Goal: Information Seeking & Learning: Check status

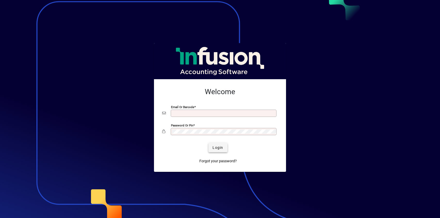
type input "**********"
click at [222, 148] on span "Login" at bounding box center [218, 147] width 11 height 5
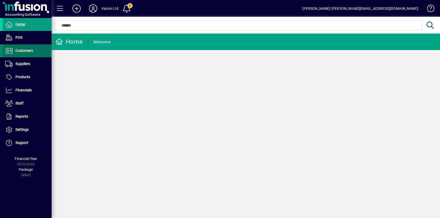
click at [25, 50] on span "Customers" at bounding box center [24, 51] width 18 height 4
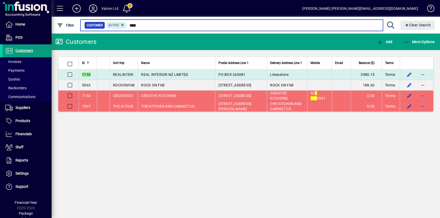
type input "****"
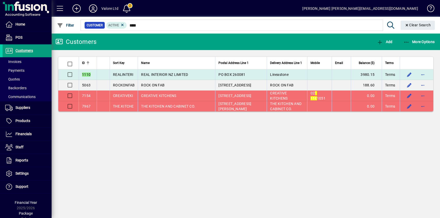
click at [168, 72] on td "REAL INTERIOR NZ LIMITED" at bounding box center [176, 74] width 77 height 11
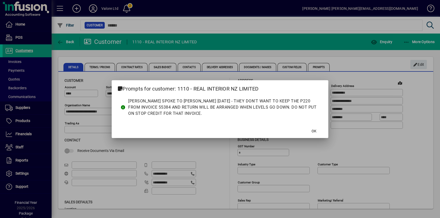
type input "**********"
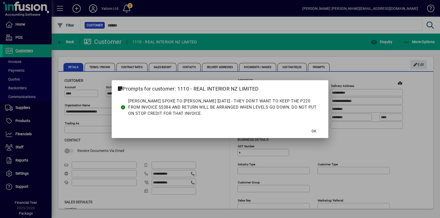
type input "**********"
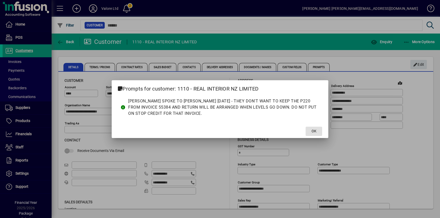
click at [310, 130] on span at bounding box center [314, 131] width 17 height 12
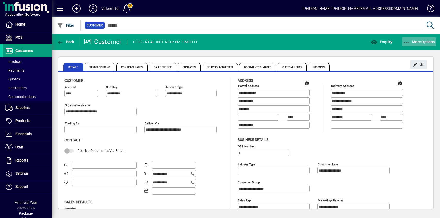
click at [415, 40] on span "More Options" at bounding box center [420, 42] width 32 height 4
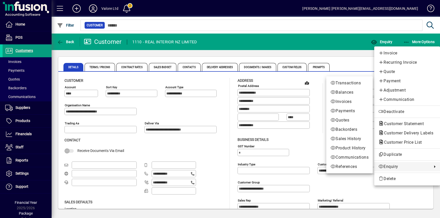
click at [393, 166] on span "Enquiry" at bounding box center [404, 167] width 51 height 6
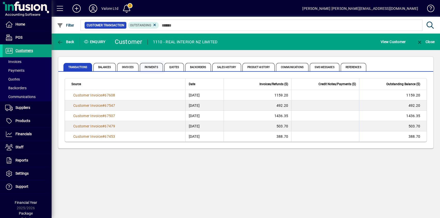
click at [148, 68] on span "Payments" at bounding box center [151, 67] width 23 height 8
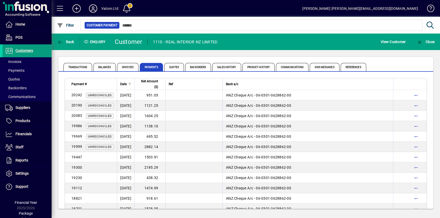
click at [125, 82] on span "Date" at bounding box center [123, 84] width 6 height 6
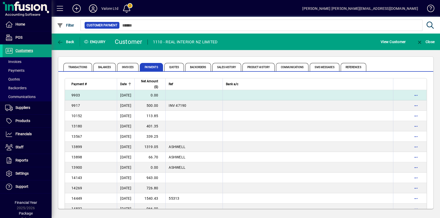
click at [126, 93] on td "[DATE]" at bounding box center [126, 95] width 18 height 10
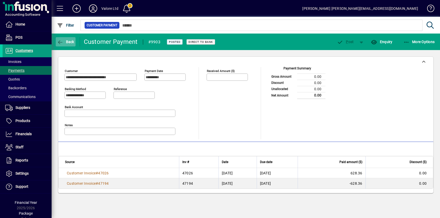
click at [69, 40] on span "Back" at bounding box center [65, 42] width 17 height 4
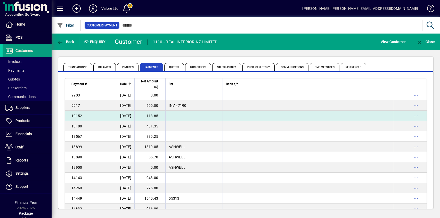
drag, startPoint x: 164, startPoint y: 116, endPoint x: 158, endPoint y: 117, distance: 6.5
click at [158, 117] on td "113.85" at bounding box center [150, 116] width 31 height 10
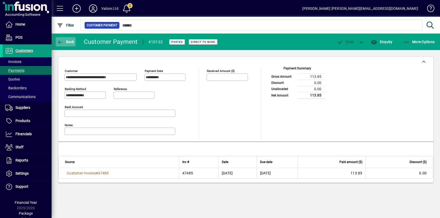
click at [63, 40] on icon "button" at bounding box center [60, 42] width 6 height 5
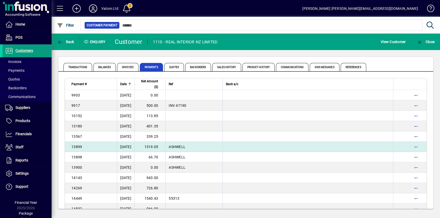
click at [164, 147] on td "1319.05" at bounding box center [150, 147] width 31 height 10
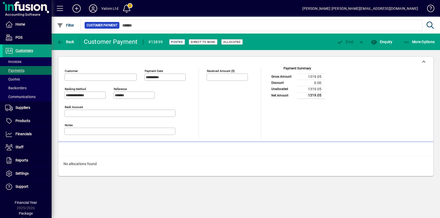
type input "**********"
click at [60, 41] on icon "button" at bounding box center [60, 42] width 6 height 5
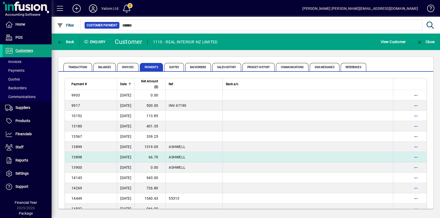
click at [165, 156] on td "66.70" at bounding box center [150, 157] width 31 height 10
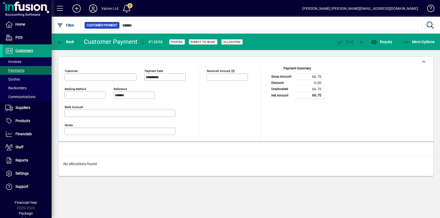
type input "**********"
click at [70, 44] on span "Back" at bounding box center [65, 42] width 17 height 4
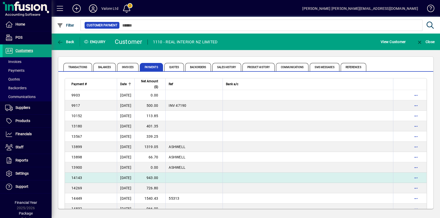
click at [162, 178] on td "943.00" at bounding box center [150, 178] width 31 height 10
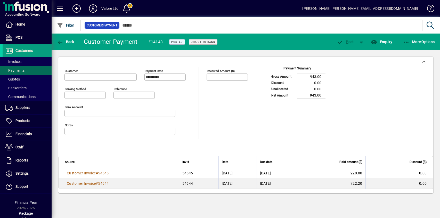
type input "**********"
click at [71, 41] on span "Back" at bounding box center [65, 42] width 17 height 4
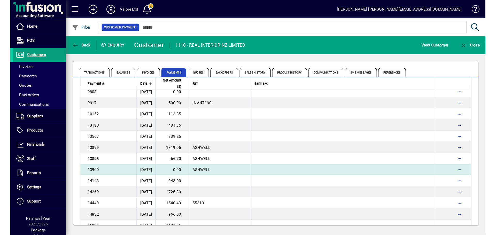
scroll to position [26, 0]
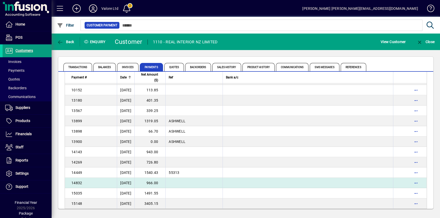
click at [165, 183] on td "966.00" at bounding box center [150, 183] width 31 height 10
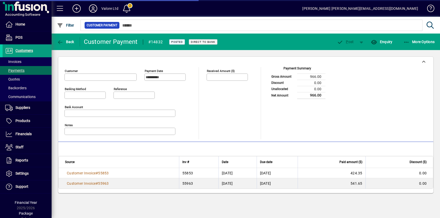
type input "**********"
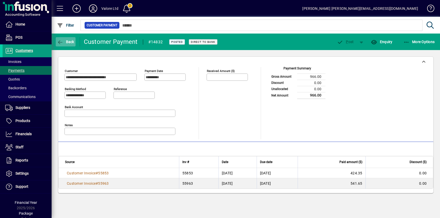
click at [70, 40] on span "Back" at bounding box center [65, 42] width 17 height 4
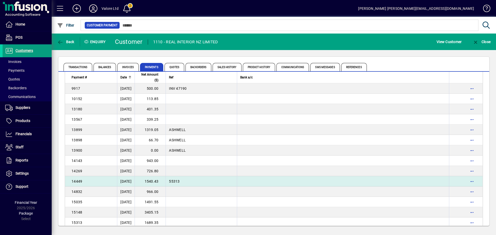
scroll to position [26, 0]
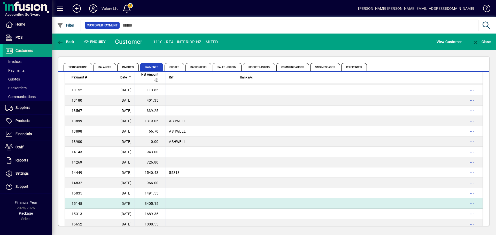
click at [161, 203] on td "3405.15" at bounding box center [150, 204] width 31 height 10
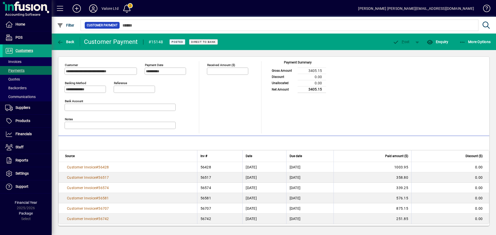
scroll to position [9, 0]
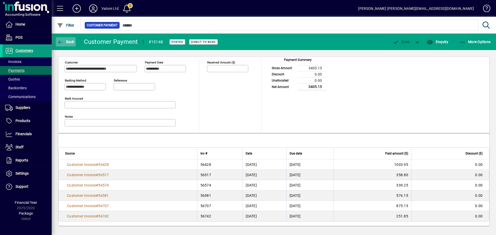
click at [63, 43] on icon "button" at bounding box center [60, 42] width 6 height 5
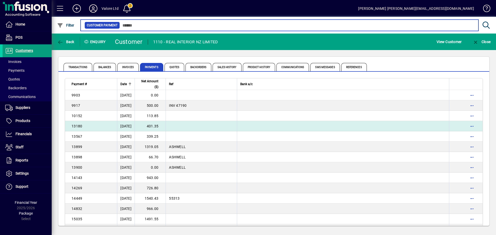
scroll to position [26, 0]
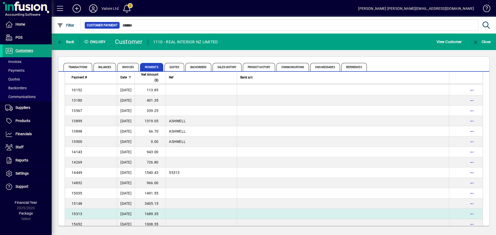
click at [159, 212] on td "1689.35" at bounding box center [150, 214] width 31 height 10
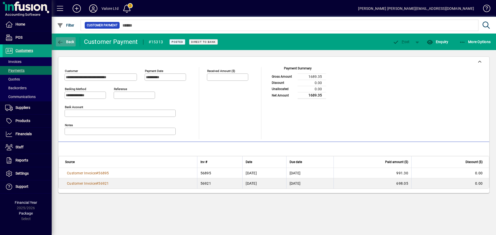
click at [63, 45] on span "button" at bounding box center [66, 42] width 20 height 12
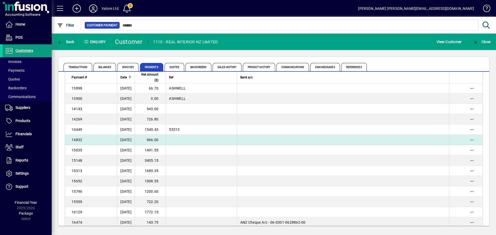
scroll to position [77, 0]
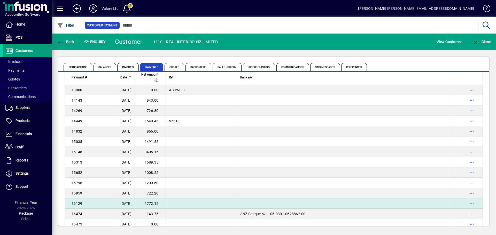
click at [161, 204] on td "1772.15" at bounding box center [150, 204] width 31 height 10
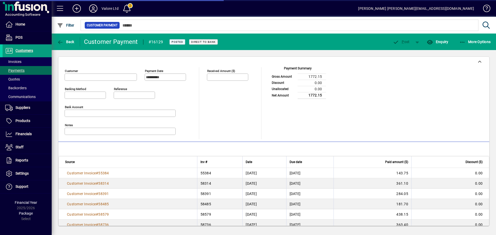
type input "**********"
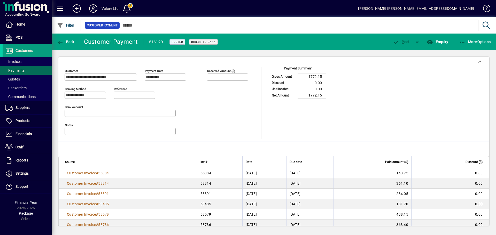
scroll to position [9, 0]
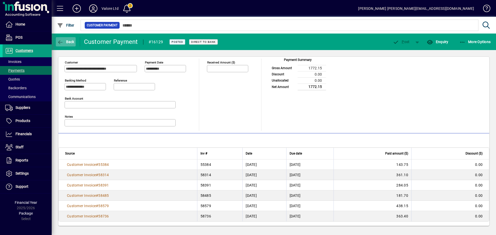
click at [66, 42] on span "Back" at bounding box center [65, 42] width 17 height 4
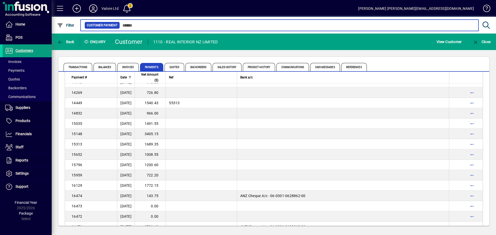
scroll to position [103, 0]
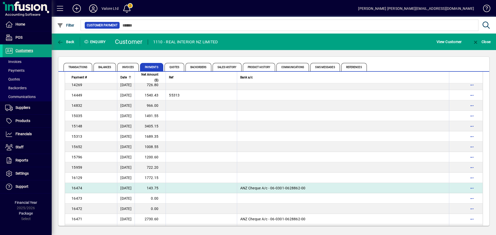
click at [163, 188] on td "143.75" at bounding box center [150, 188] width 31 height 10
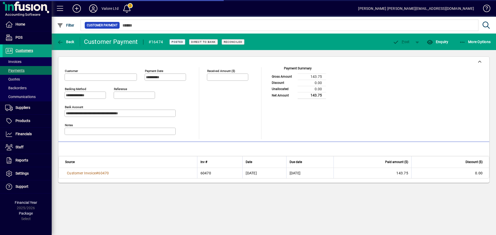
type input "**********"
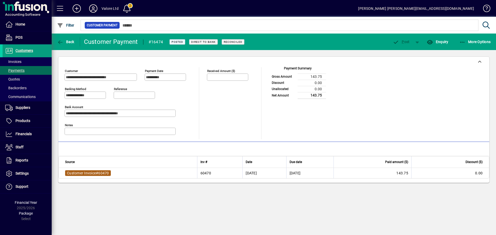
click at [93, 174] on span "Customer Invoice" at bounding box center [81, 173] width 29 height 4
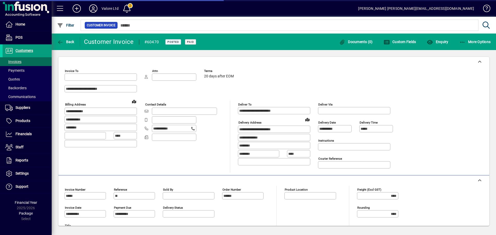
type input "**********"
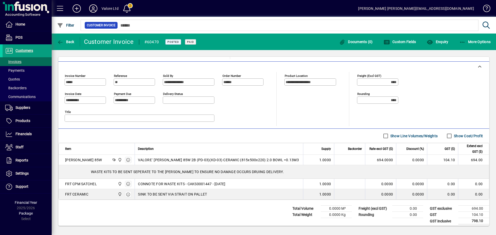
scroll to position [117, 0]
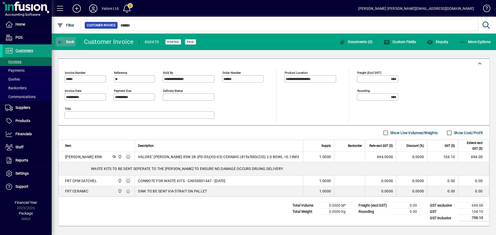
click at [61, 40] on icon "button" at bounding box center [60, 42] width 6 height 5
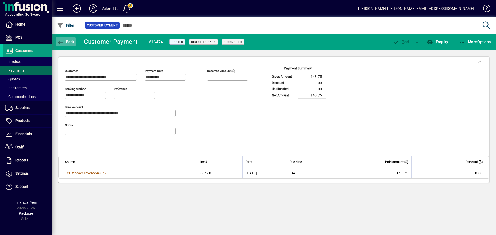
click at [67, 42] on span "Back" at bounding box center [65, 42] width 17 height 4
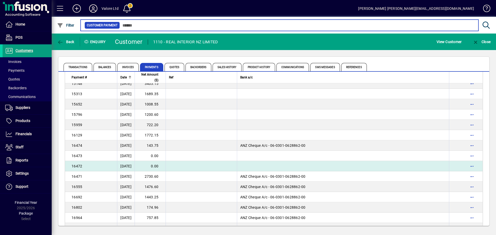
scroll to position [155, 0]
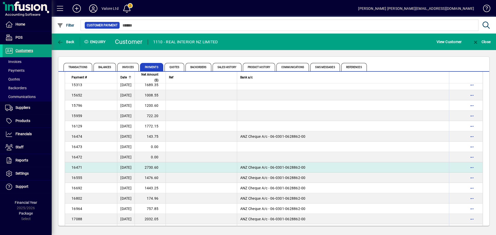
click at [166, 167] on td "2730.60" at bounding box center [150, 167] width 31 height 10
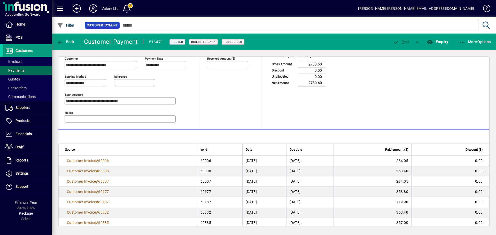
scroll to position [19, 0]
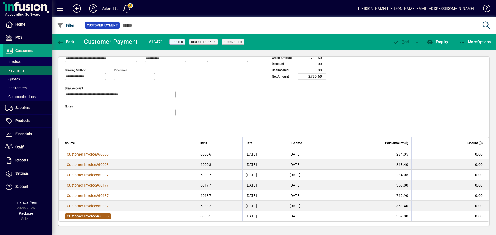
click at [104, 216] on span "60385" at bounding box center [103, 216] width 11 height 4
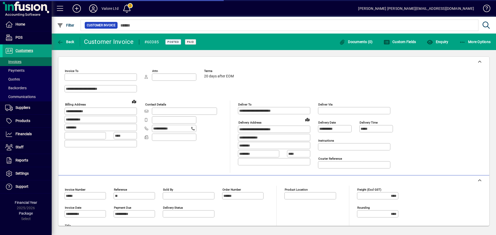
type input "**********"
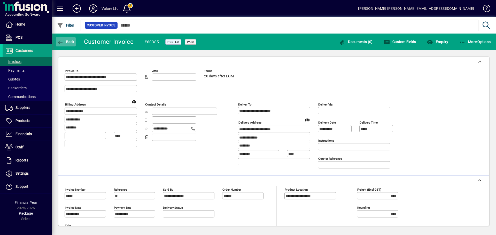
click at [66, 43] on span "Back" at bounding box center [65, 42] width 17 height 4
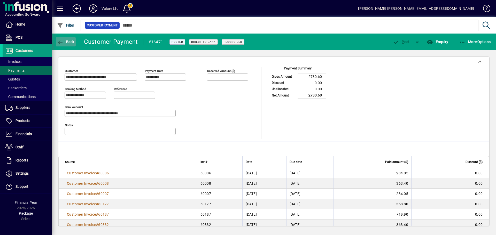
click at [66, 41] on span "Back" at bounding box center [65, 42] width 17 height 4
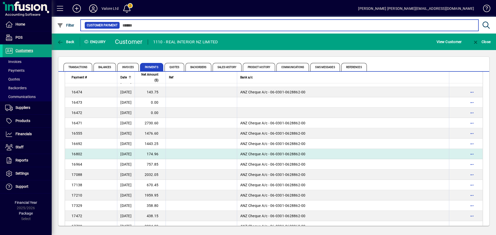
scroll to position [207, 0]
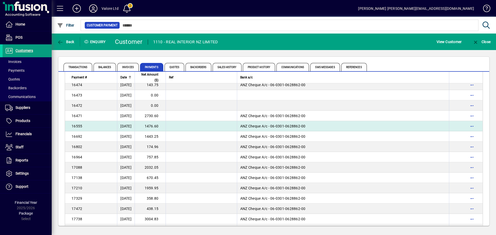
click at [160, 126] on td "1476.60" at bounding box center [150, 126] width 31 height 10
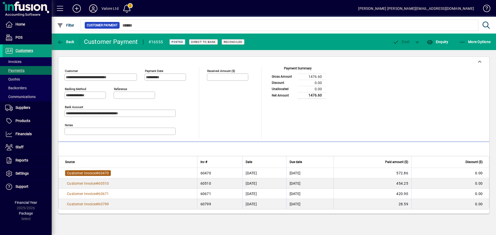
click at [106, 173] on span "60470" at bounding box center [103, 173] width 11 height 4
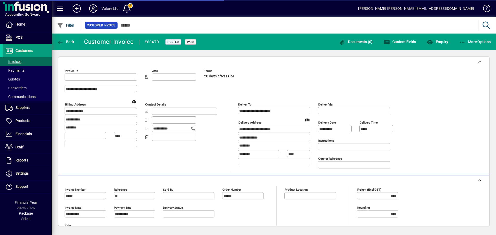
type input "**********"
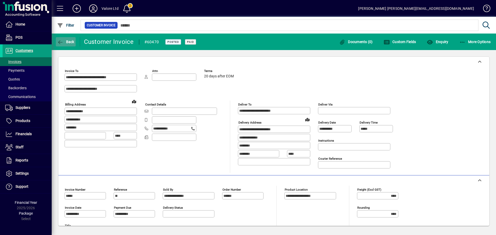
click at [59, 42] on icon "button" at bounding box center [60, 42] width 6 height 5
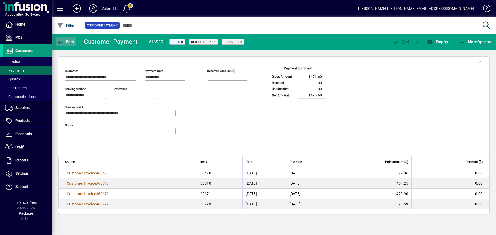
click at [65, 42] on span "Back" at bounding box center [65, 42] width 17 height 4
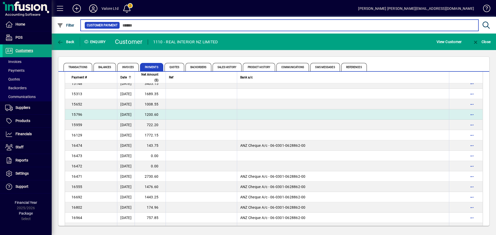
scroll to position [155, 0]
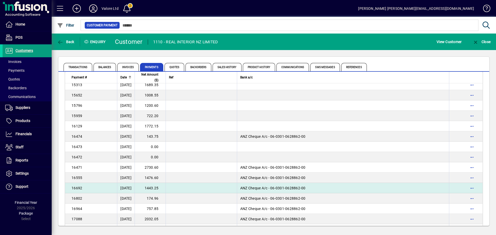
click at [158, 187] on td "1443.25" at bounding box center [150, 188] width 31 height 10
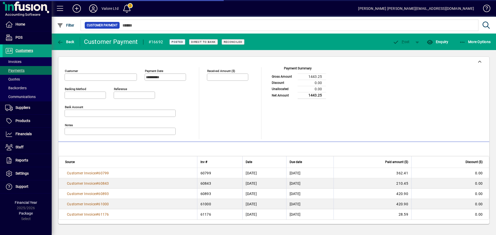
type input "**********"
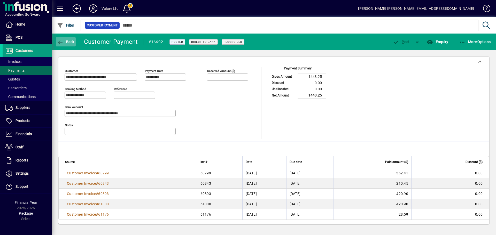
click at [66, 43] on span "Back" at bounding box center [65, 42] width 17 height 4
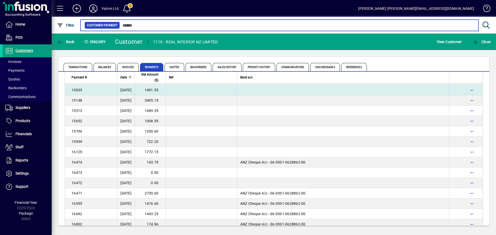
scroll to position [155, 0]
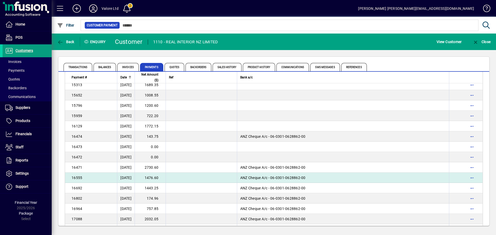
click at [161, 177] on td "1476.60" at bounding box center [150, 178] width 31 height 10
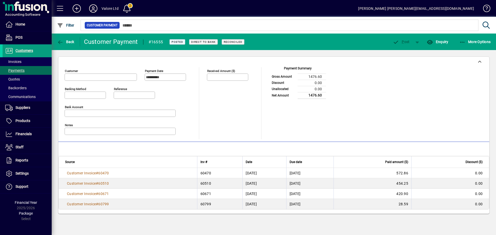
type input "**********"
click at [65, 43] on span "Back" at bounding box center [65, 42] width 17 height 4
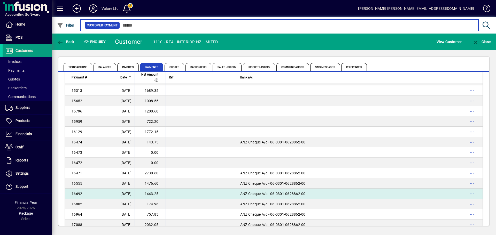
scroll to position [155, 0]
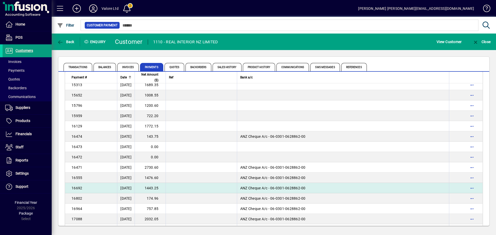
click at [160, 188] on td "1443.25" at bounding box center [150, 188] width 31 height 10
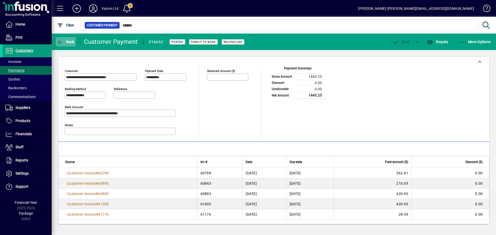
click at [62, 42] on icon "button" at bounding box center [60, 42] width 6 height 5
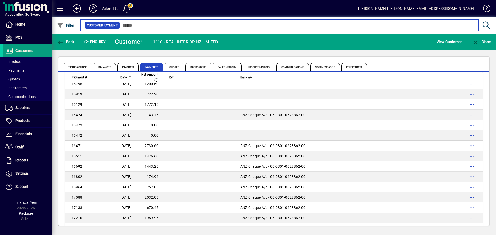
scroll to position [181, 0]
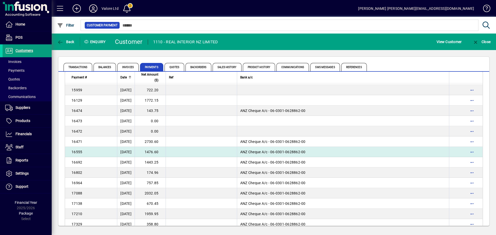
click at [160, 151] on td "1476.60" at bounding box center [150, 152] width 31 height 10
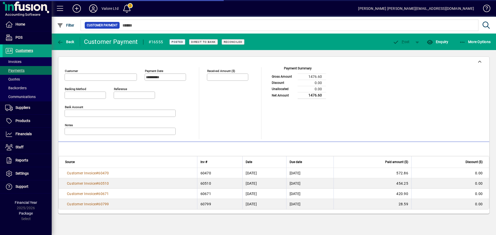
type input "**********"
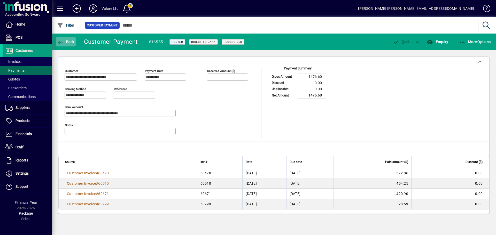
click at [67, 40] on span "Back" at bounding box center [65, 42] width 17 height 4
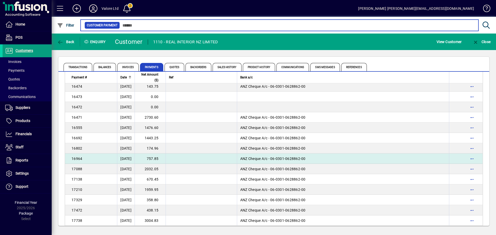
scroll to position [207, 0]
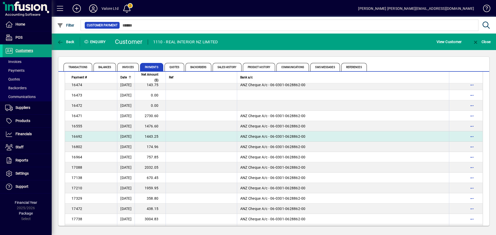
click at [161, 136] on td "1443.25" at bounding box center [150, 136] width 31 height 10
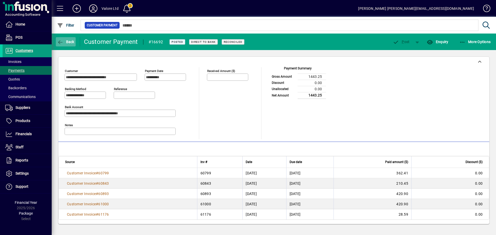
click at [64, 40] on span "Back" at bounding box center [65, 42] width 17 height 4
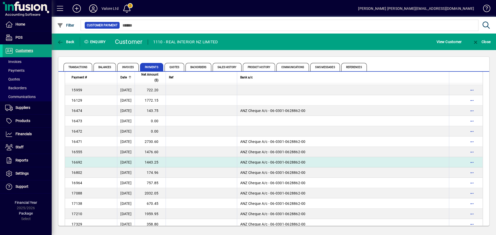
scroll to position [207, 0]
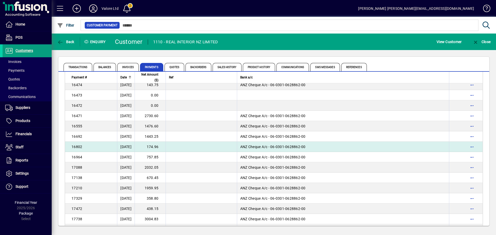
click at [161, 147] on td "174.96" at bounding box center [150, 147] width 31 height 10
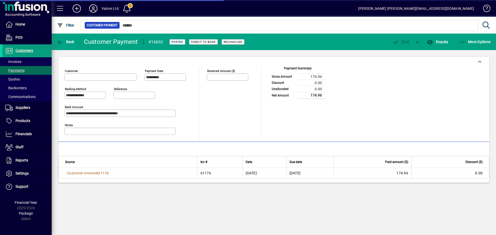
type input "**********"
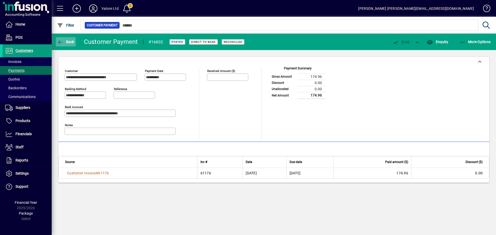
click at [70, 41] on span "Back" at bounding box center [65, 42] width 17 height 4
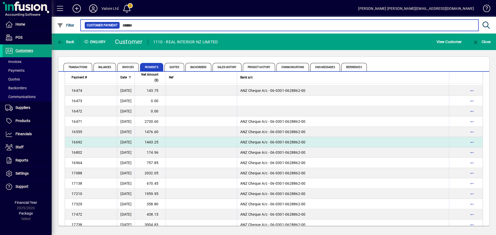
scroll to position [207, 0]
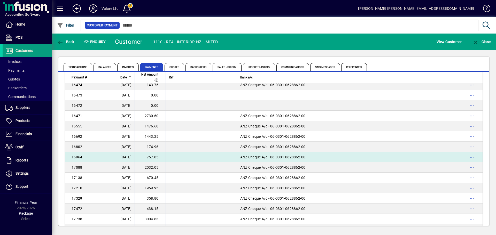
click at [166, 158] on td "757.85" at bounding box center [150, 157] width 31 height 10
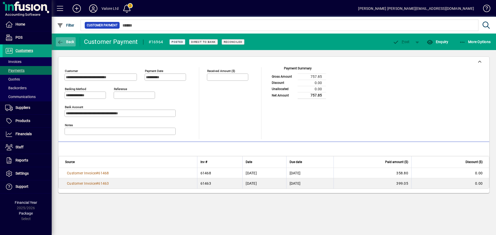
click at [66, 40] on span "Back" at bounding box center [65, 42] width 17 height 4
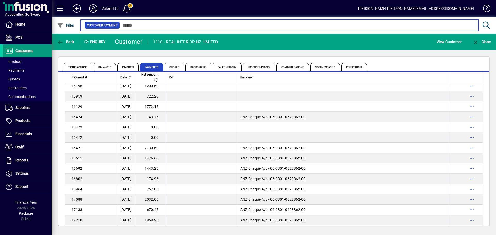
scroll to position [181, 0]
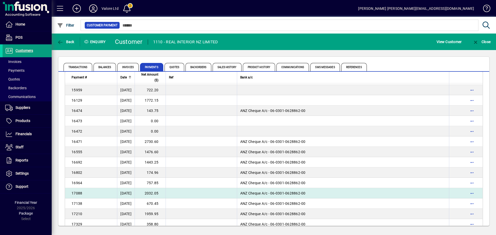
click at [163, 191] on td "2032.05" at bounding box center [150, 193] width 31 height 10
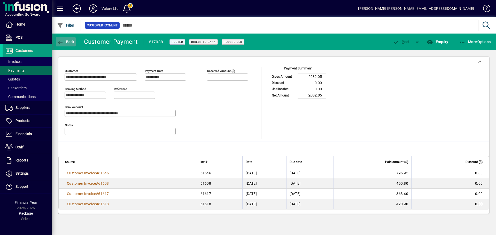
click at [63, 42] on icon "button" at bounding box center [60, 42] width 6 height 5
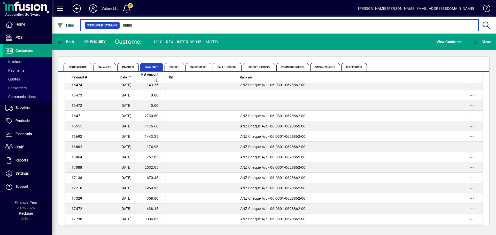
scroll to position [232, 0]
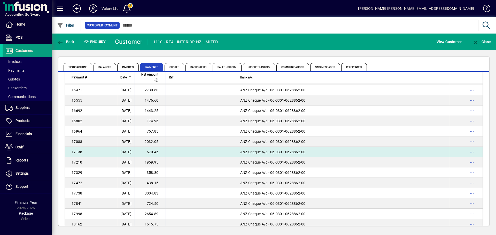
click at [159, 152] on td "670.45" at bounding box center [150, 152] width 31 height 10
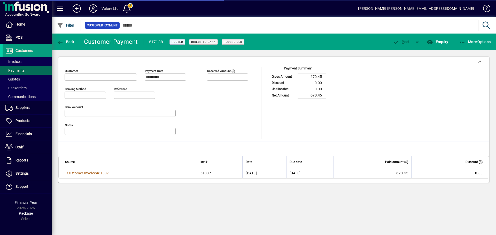
type input "**********"
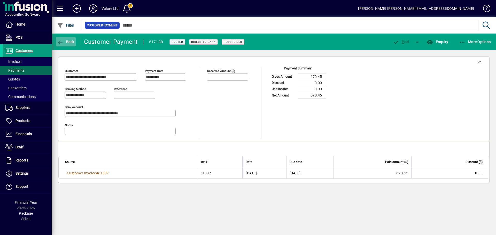
click at [70, 40] on span "Back" at bounding box center [65, 42] width 17 height 4
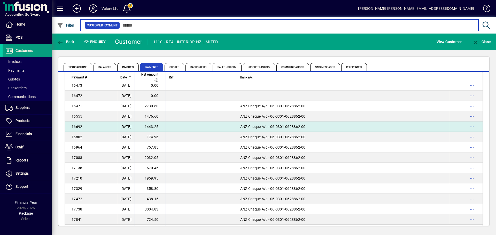
scroll to position [232, 0]
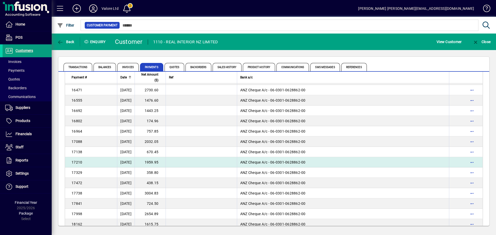
click at [163, 161] on td "1959.95" at bounding box center [150, 162] width 31 height 10
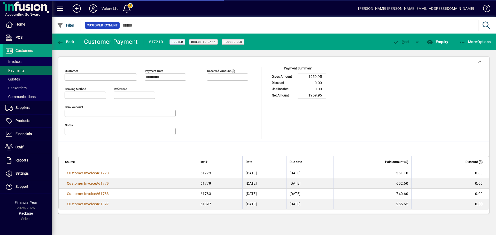
type input "**********"
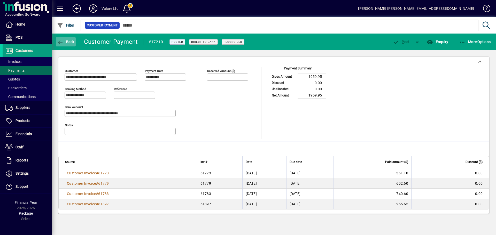
click at [64, 40] on span "Back" at bounding box center [65, 42] width 17 height 4
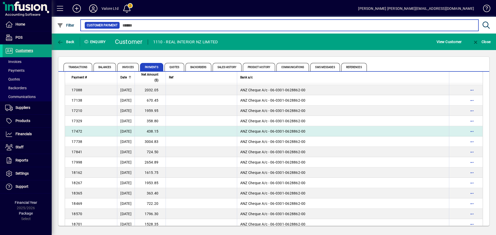
scroll to position [258, 0]
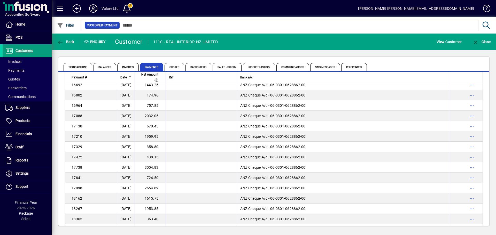
click at [165, 147] on td "358.80" at bounding box center [150, 147] width 31 height 10
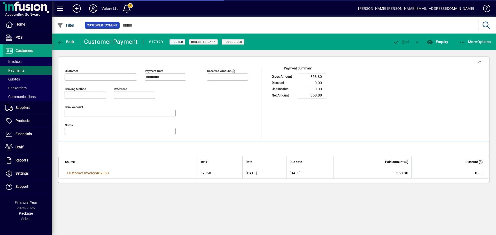
type input "**********"
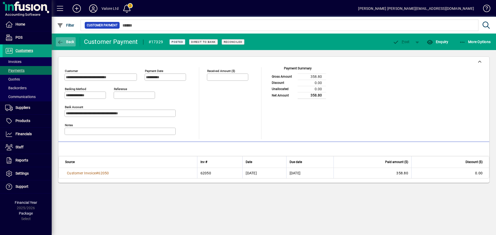
click at [70, 43] on span "Back" at bounding box center [65, 42] width 17 height 4
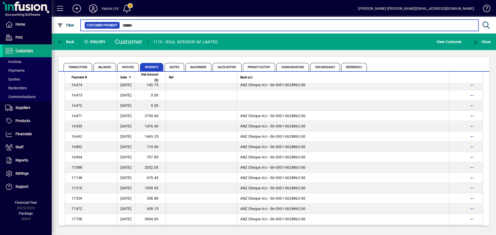
scroll to position [232, 0]
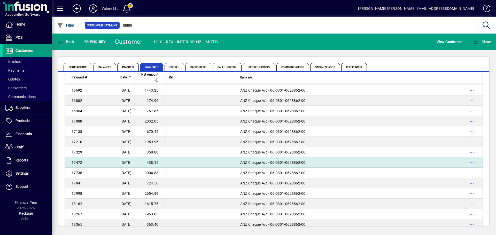
scroll to position [258, 0]
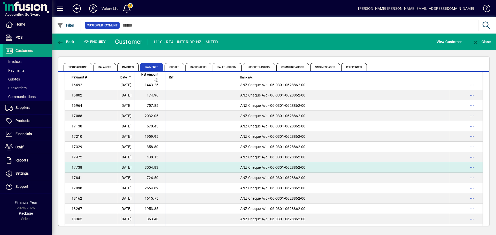
click at [157, 168] on td "3004.83" at bounding box center [150, 167] width 31 height 10
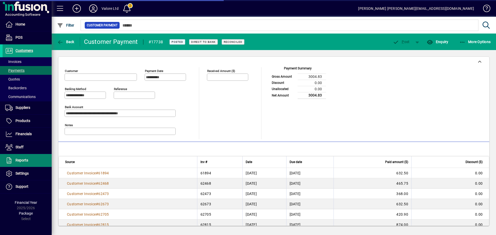
type input "**********"
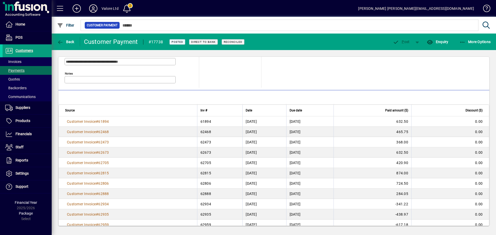
scroll to position [60, 0]
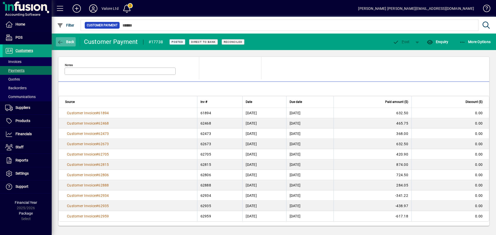
click at [62, 41] on icon "button" at bounding box center [60, 42] width 6 height 5
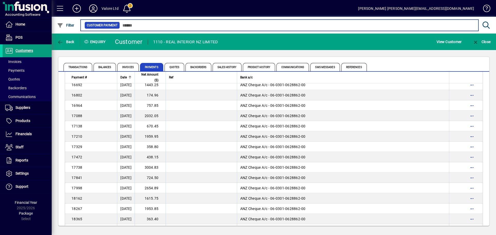
scroll to position [284, 0]
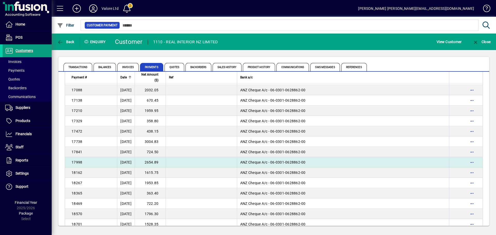
click at [166, 163] on td "2654.89" at bounding box center [150, 162] width 31 height 10
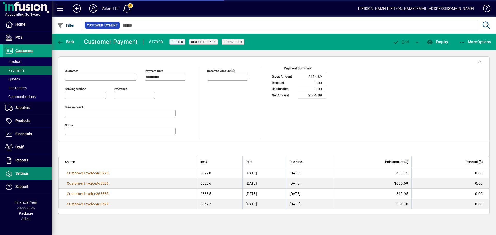
type input "**********"
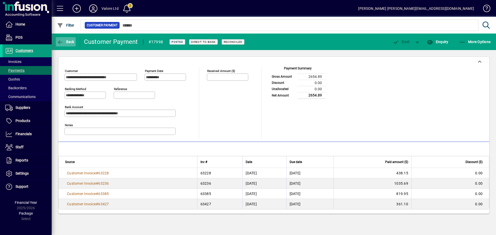
click at [65, 42] on span "Back" at bounding box center [65, 42] width 17 height 4
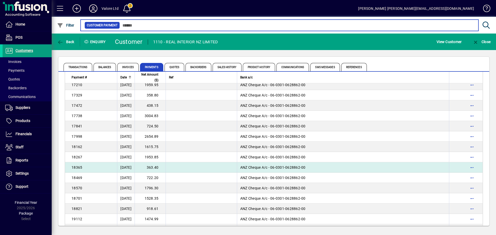
scroll to position [336, 0]
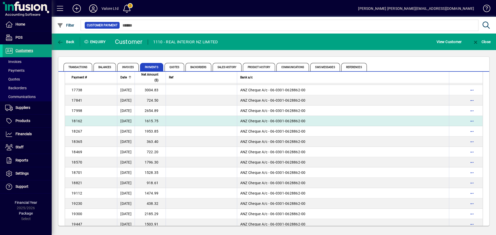
click at [162, 120] on td "1615.75" at bounding box center [150, 121] width 31 height 10
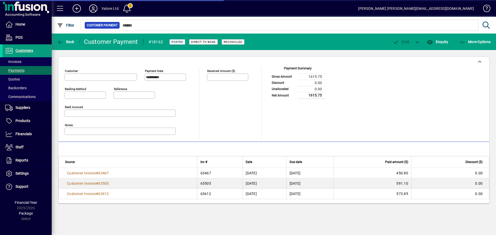
type input "**********"
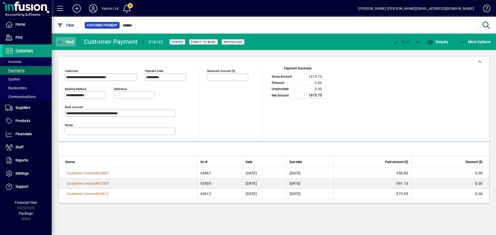
click at [69, 41] on span "Back" at bounding box center [65, 42] width 17 height 4
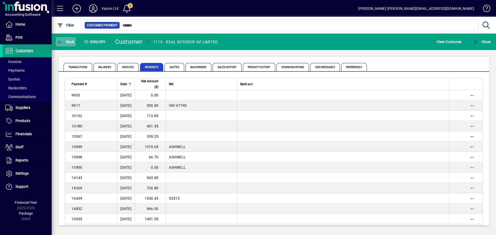
scroll to position [308, 0]
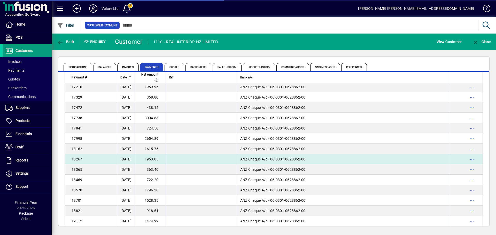
click at [166, 158] on td "1953.85" at bounding box center [150, 159] width 31 height 10
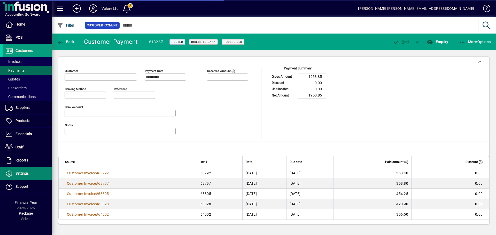
type input "**********"
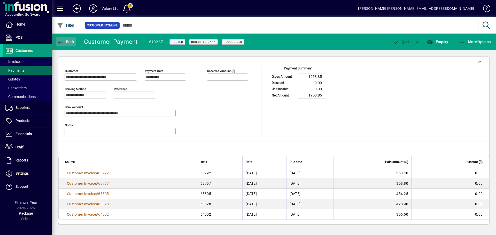
click at [67, 40] on span "Back" at bounding box center [65, 42] width 17 height 4
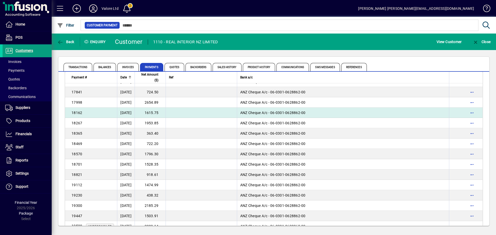
scroll to position [349, 0]
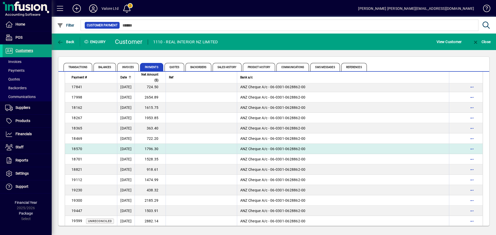
click at [165, 148] on td "1796.30" at bounding box center [150, 149] width 31 height 10
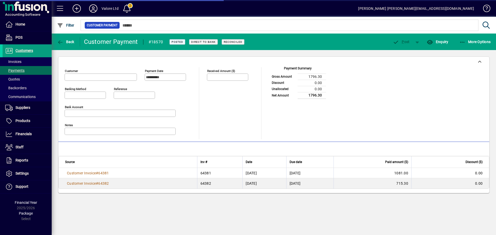
type input "**********"
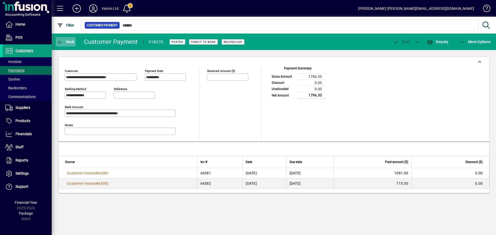
click at [68, 40] on span "Back" at bounding box center [65, 42] width 17 height 4
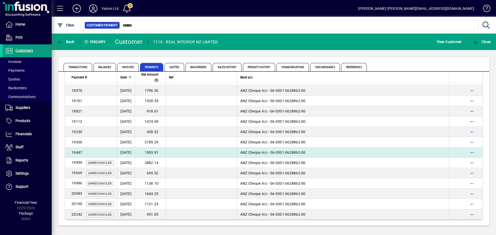
scroll to position [408, 0]
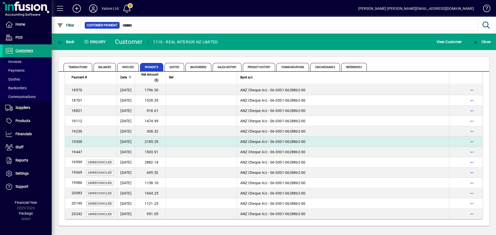
click at [159, 142] on td "2185.29" at bounding box center [150, 142] width 31 height 10
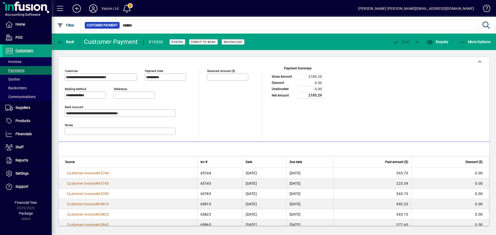
scroll to position [9, 0]
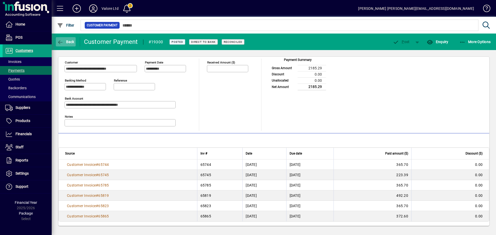
click at [70, 41] on span "Back" at bounding box center [65, 42] width 17 height 4
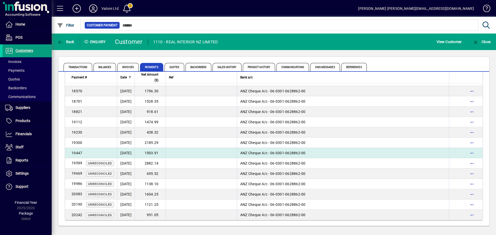
scroll to position [408, 0]
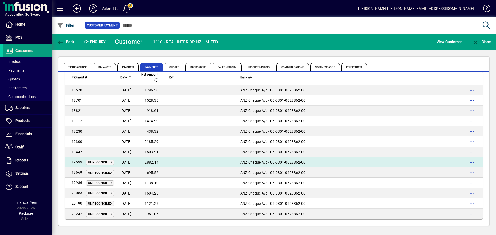
click at [161, 163] on td "2882.14" at bounding box center [150, 162] width 31 height 10
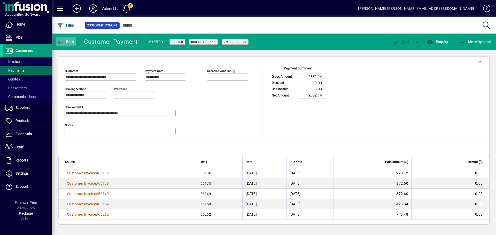
click at [69, 43] on span "Back" at bounding box center [65, 42] width 17 height 4
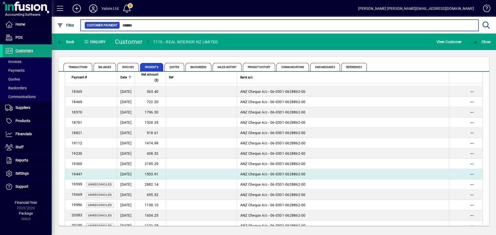
scroll to position [408, 0]
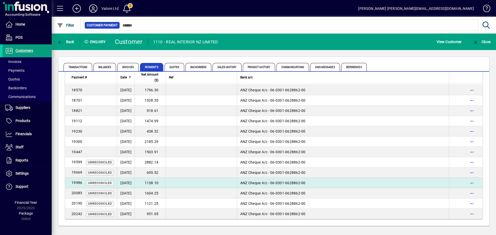
click at [158, 181] on td "1138.10" at bounding box center [150, 183] width 31 height 10
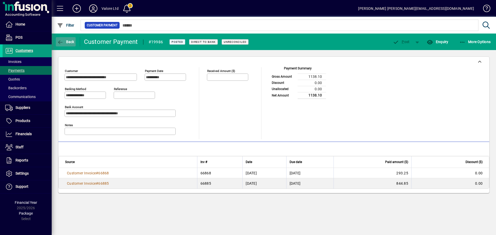
click at [65, 45] on span "button" at bounding box center [66, 42] width 20 height 12
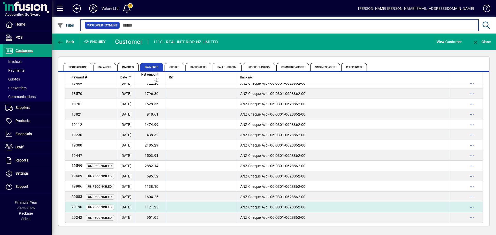
scroll to position [408, 0]
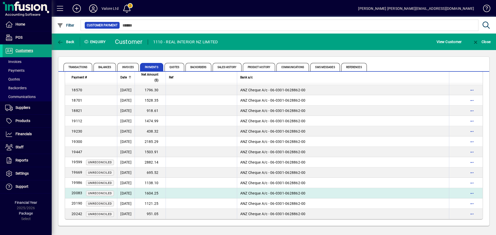
click at [163, 193] on td "1604.25" at bounding box center [150, 193] width 31 height 10
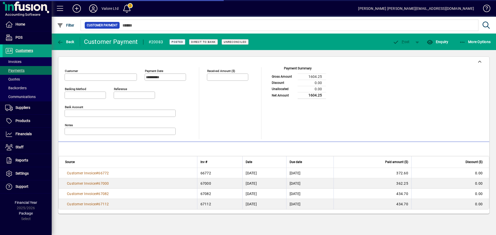
type input "**********"
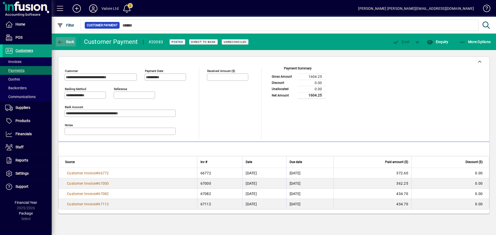
click at [65, 44] on span "Back" at bounding box center [65, 42] width 17 height 4
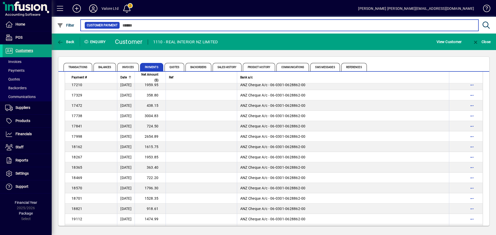
scroll to position [408, 0]
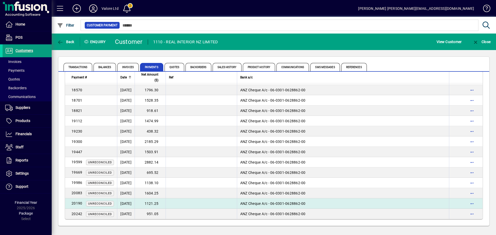
click at [166, 204] on td "1121.25" at bounding box center [150, 204] width 31 height 10
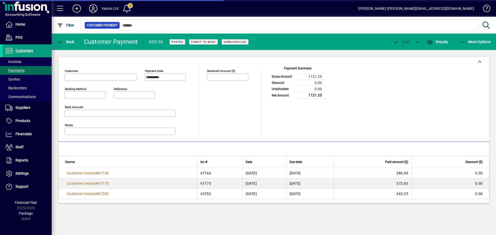
type input "**********"
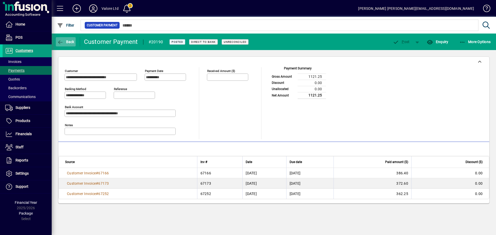
click at [64, 42] on span "Back" at bounding box center [65, 42] width 17 height 4
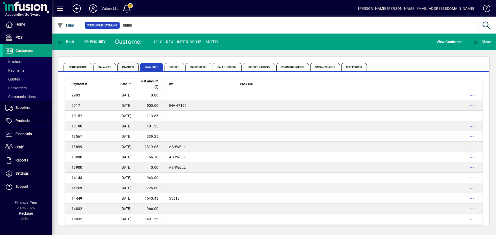
click at [128, 66] on span "Invoices" at bounding box center [127, 67] width 21 height 8
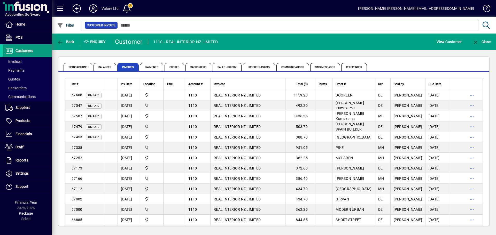
scroll to position [884, 0]
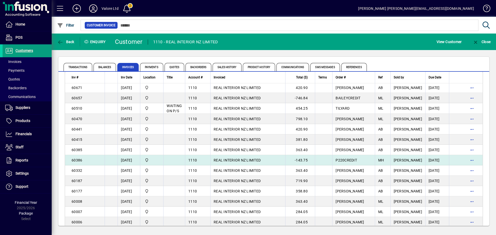
click at [248, 159] on span "REAL INTERIOR NZ LIMITED" at bounding box center [237, 160] width 47 height 4
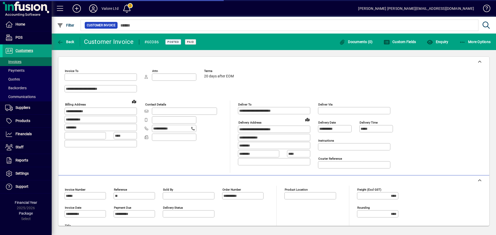
type input "**********"
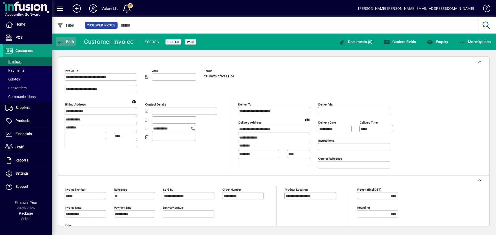
click at [66, 43] on span "Back" at bounding box center [65, 42] width 17 height 4
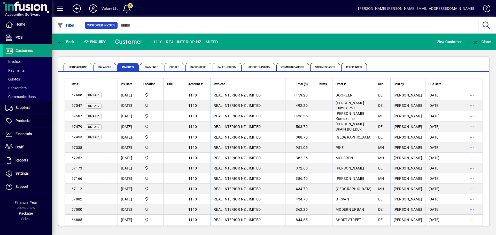
click at [109, 67] on span "Balances" at bounding box center [104, 67] width 22 height 8
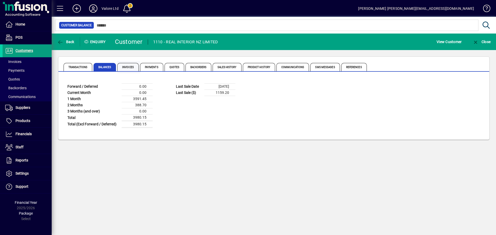
click at [126, 66] on span "Invoices" at bounding box center [127, 67] width 21 height 8
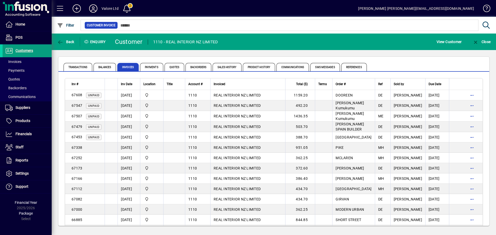
scroll to position [822, 0]
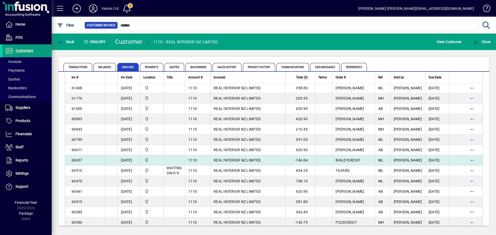
click at [245, 158] on span "REAL INTERIOR NZ LIMITED" at bounding box center [237, 160] width 47 height 4
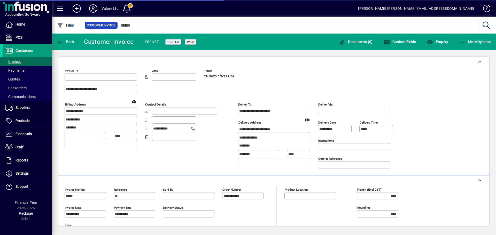
type input "**********"
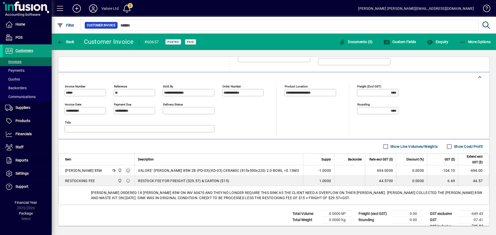
scroll to position [112, 0]
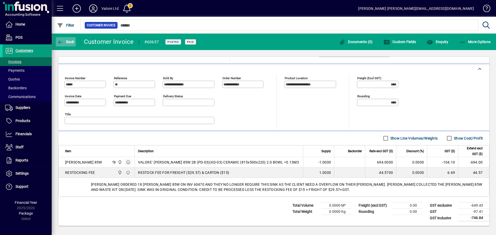
click at [60, 40] on icon "button" at bounding box center [60, 42] width 6 height 5
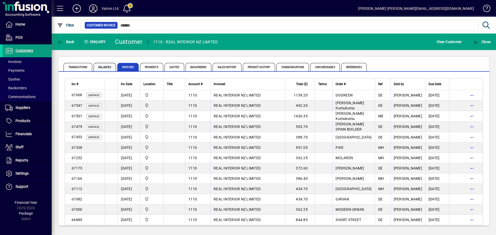
click at [108, 67] on span "Balances" at bounding box center [104, 67] width 22 height 8
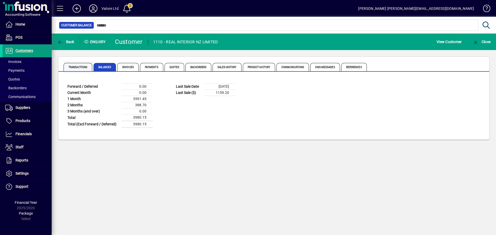
click at [75, 67] on span "Transactions" at bounding box center [78, 67] width 29 height 8
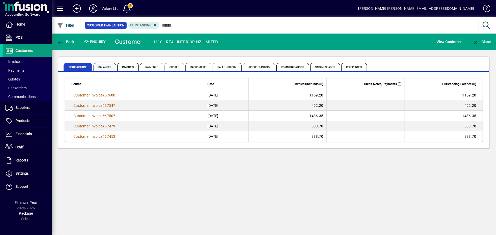
click at [105, 66] on span "Balances" at bounding box center [104, 67] width 22 height 8
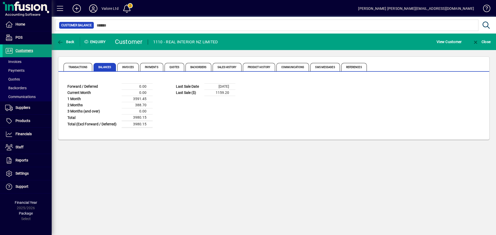
click at [28, 48] on span "Customers" at bounding box center [18, 51] width 30 height 6
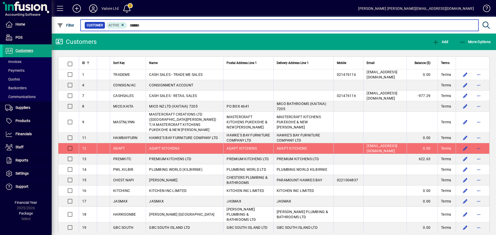
click at [135, 25] on input "text" at bounding box center [300, 25] width 347 height 7
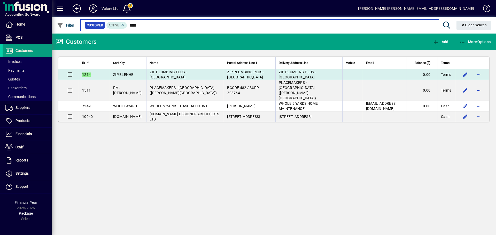
type input "****"
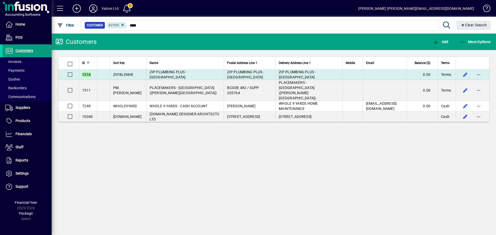
click at [178, 72] on span "ZIP PLUMBING PLUS - BLENHEIM" at bounding box center [168, 74] width 37 height 9
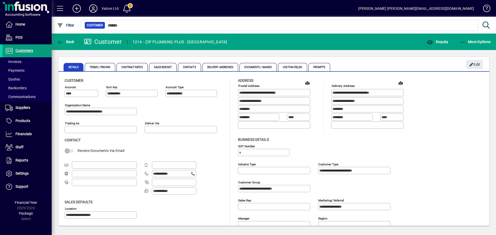
type input "**********"
click at [474, 42] on span "More Options" at bounding box center [475, 42] width 32 height 4
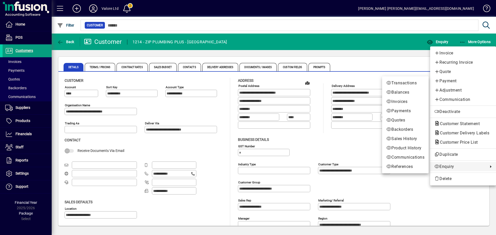
click at [450, 168] on span "Enquiry" at bounding box center [459, 167] width 51 height 6
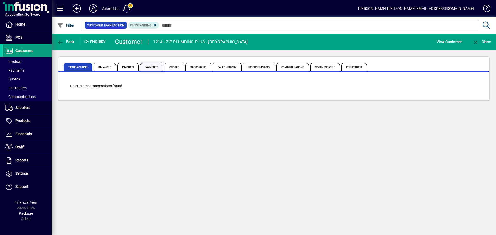
click at [153, 68] on span "Payments" at bounding box center [151, 67] width 23 height 8
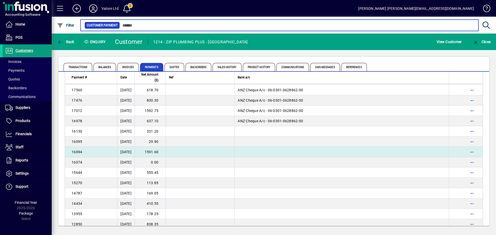
scroll to position [83, 0]
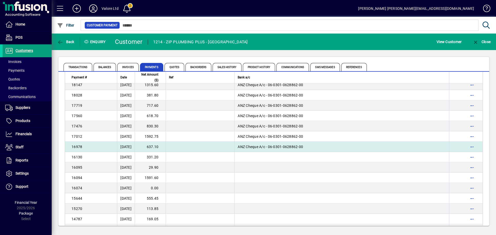
click at [156, 146] on td "637.10" at bounding box center [150, 147] width 31 height 10
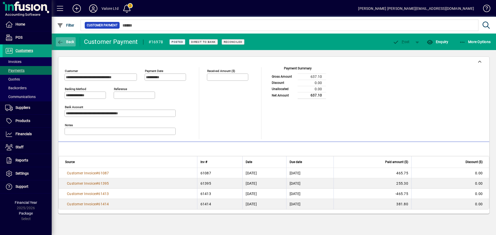
click at [70, 43] on span "Back" at bounding box center [65, 42] width 17 height 4
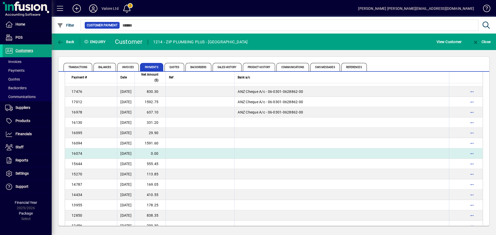
scroll to position [108, 0]
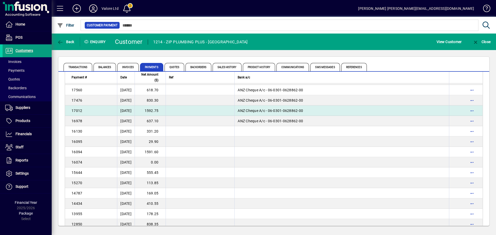
click at [165, 112] on td "1592.75" at bounding box center [150, 111] width 31 height 10
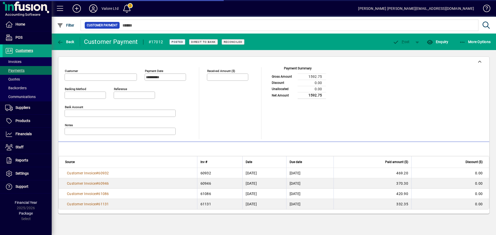
type input "**********"
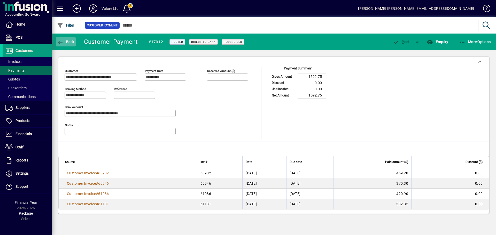
click at [69, 43] on span "Back" at bounding box center [65, 42] width 17 height 4
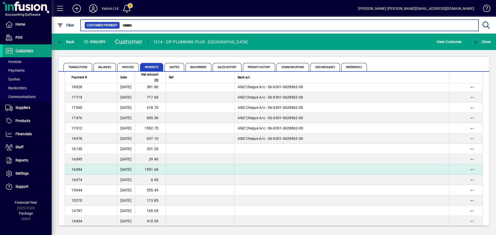
scroll to position [83, 0]
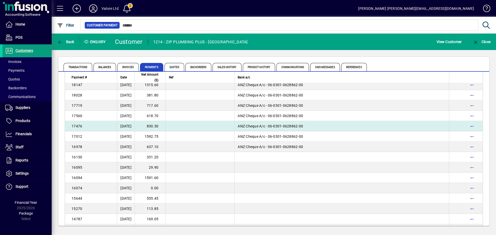
click at [157, 128] on td "830.30" at bounding box center [150, 126] width 31 height 10
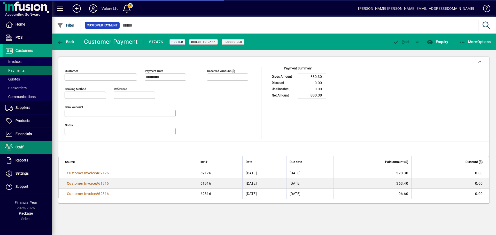
type input "**********"
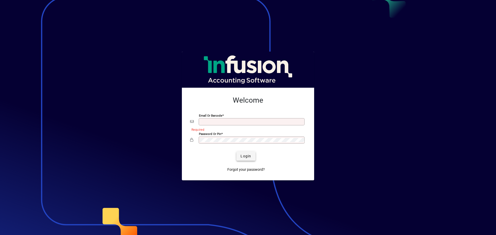
type input "**********"
drag, startPoint x: 243, startPoint y: 158, endPoint x: 247, endPoint y: 158, distance: 3.4
click at [243, 158] on span "Login" at bounding box center [245, 156] width 11 height 5
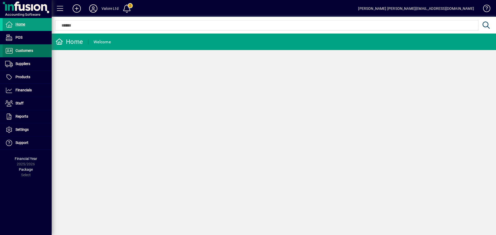
click at [25, 52] on span "Customers" at bounding box center [24, 51] width 18 height 4
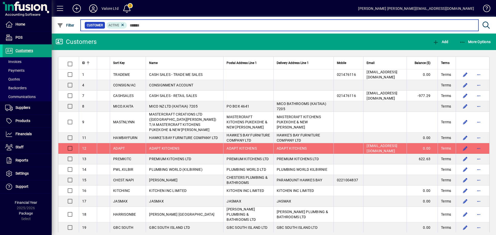
click at [146, 25] on input "text" at bounding box center [300, 25] width 347 height 7
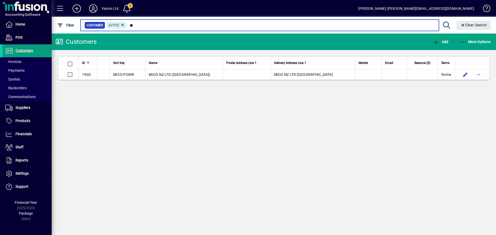
type input "*"
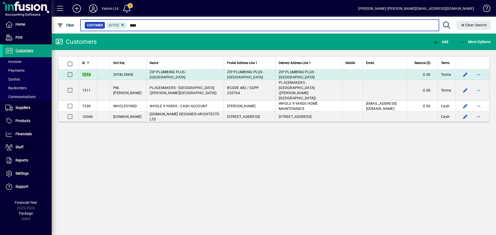
type input "****"
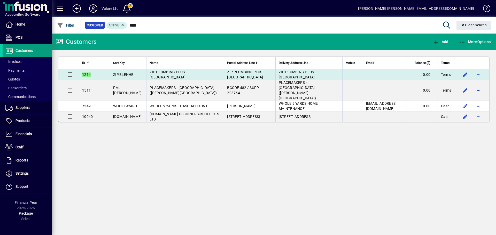
click at [199, 70] on td "ZIP PLUMBING PLUS - BLENHEIM" at bounding box center [184, 74] width 77 height 11
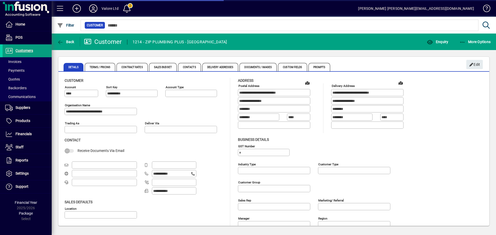
type input "**********"
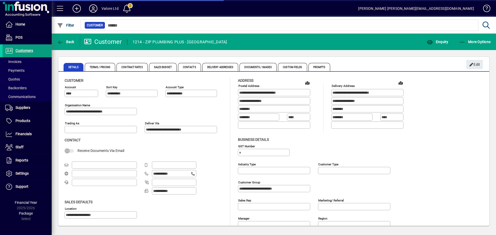
type input "**********"
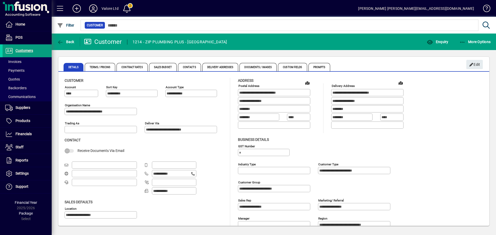
click at [479, 33] on div "Customer" at bounding box center [286, 25] width 413 height 17
click at [476, 41] on span "More Options" at bounding box center [475, 42] width 32 height 4
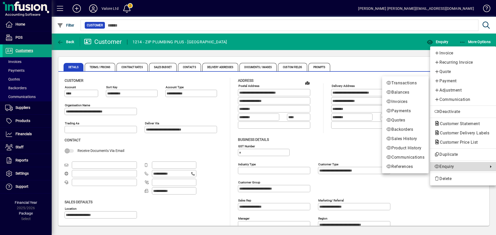
click at [442, 166] on span "Enquiry" at bounding box center [459, 167] width 51 height 6
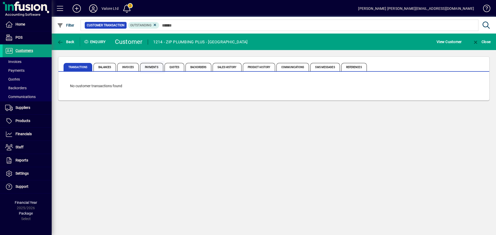
click at [150, 67] on span "Payments" at bounding box center [151, 67] width 23 height 8
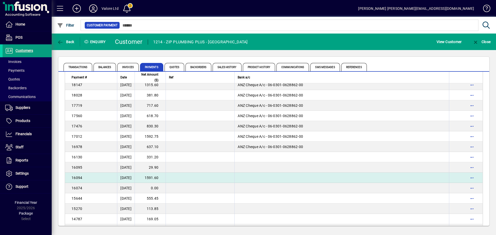
scroll to position [57, 0]
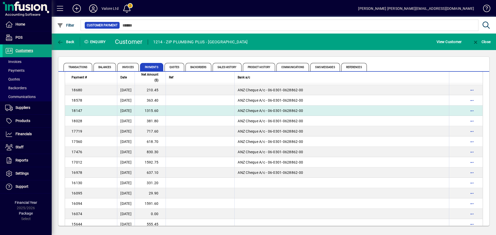
click at [160, 111] on td "1315.60" at bounding box center [150, 111] width 31 height 10
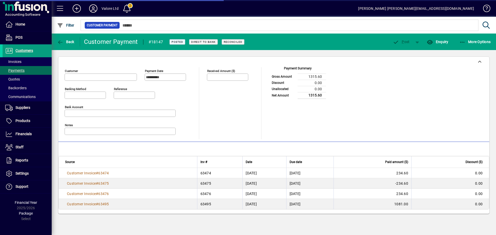
type input "**********"
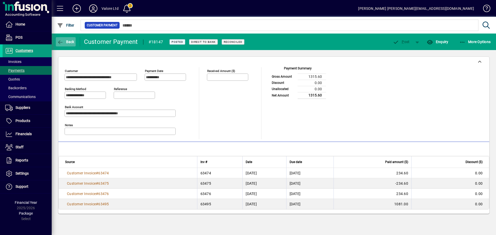
click at [67, 41] on span "Back" at bounding box center [65, 42] width 17 height 4
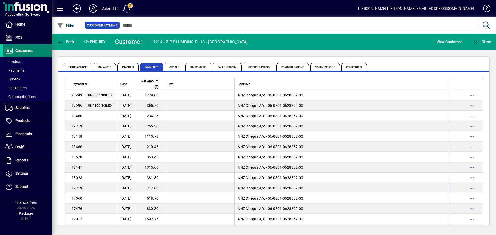
click at [20, 50] on span "Customers" at bounding box center [24, 51] width 18 height 4
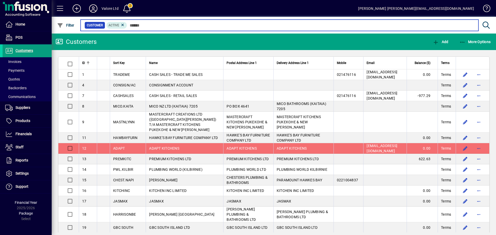
click at [145, 27] on input "text" at bounding box center [300, 25] width 347 height 7
click at [140, 25] on input "text" at bounding box center [300, 25] width 347 height 7
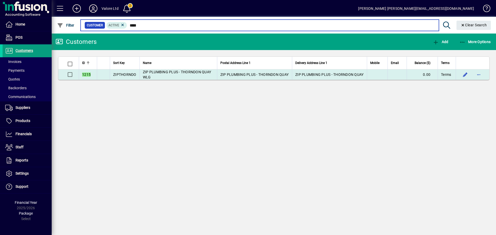
type input "****"
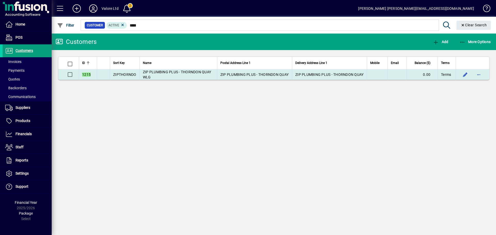
click at [150, 74] on span "ZIP PLUMBING PLUS - THORNDON QUAY WLG" at bounding box center [177, 74] width 68 height 9
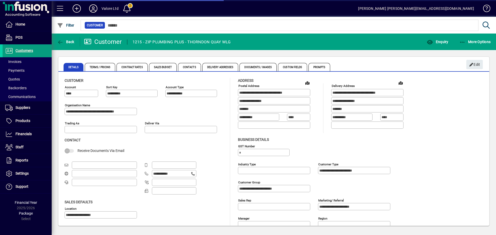
type input "**********"
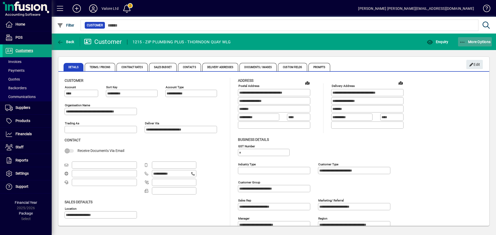
click at [476, 44] on span "button" at bounding box center [475, 42] width 34 height 12
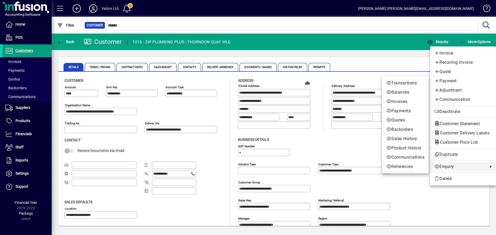
click at [447, 167] on span "Enquiry" at bounding box center [459, 167] width 51 height 6
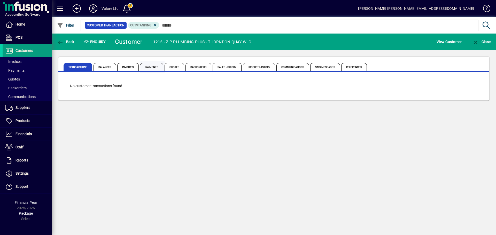
click at [150, 67] on span "Payments" at bounding box center [151, 67] width 23 height 8
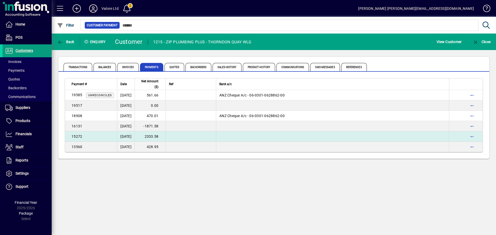
click at [159, 136] on td "2333.58" at bounding box center [150, 136] width 31 height 10
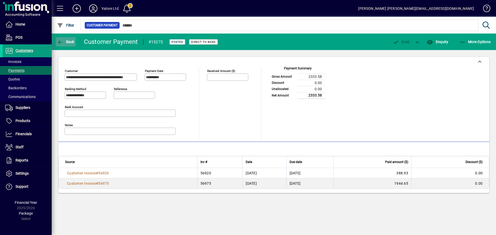
click at [70, 41] on span "Back" at bounding box center [65, 42] width 17 height 4
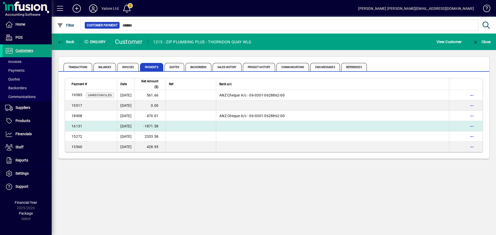
click at [165, 128] on td "-1871.58" at bounding box center [150, 126] width 31 height 10
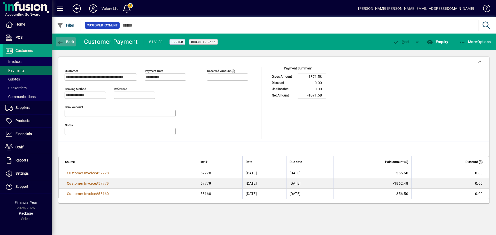
click at [59, 42] on icon "button" at bounding box center [60, 42] width 6 height 5
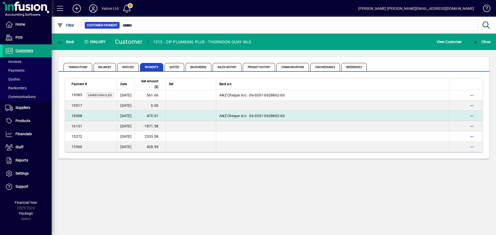
click at [161, 117] on td "470.01" at bounding box center [150, 116] width 31 height 10
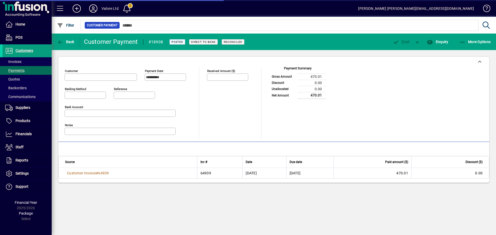
type input "**********"
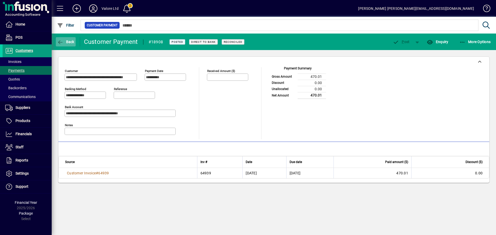
click at [70, 43] on span "Back" at bounding box center [65, 42] width 17 height 4
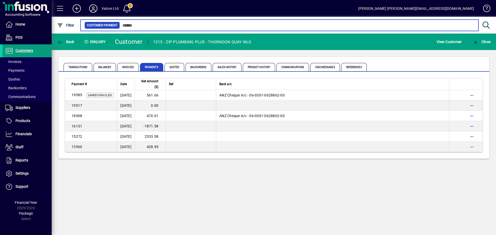
click at [130, 25] on input "text" at bounding box center [297, 25] width 354 height 7
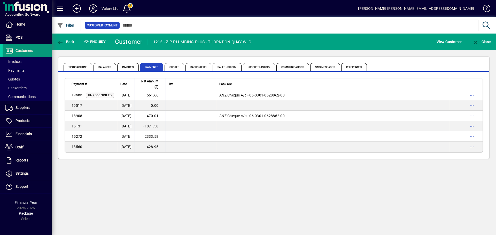
click at [25, 50] on span "Customers" at bounding box center [24, 51] width 18 height 4
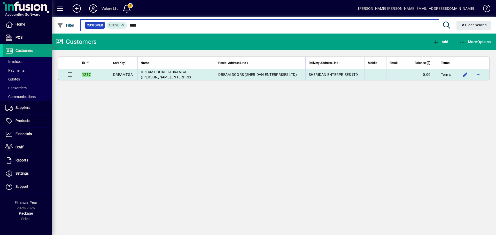
type input "****"
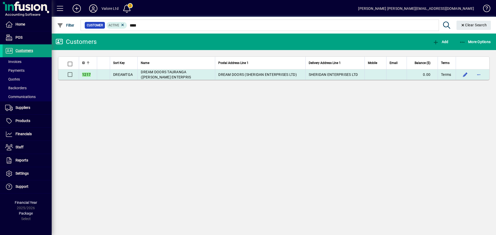
click at [172, 74] on td "DREAM DOORS TAURANGA (SHERIDAN ENTERPRIS" at bounding box center [175, 74] width 77 height 10
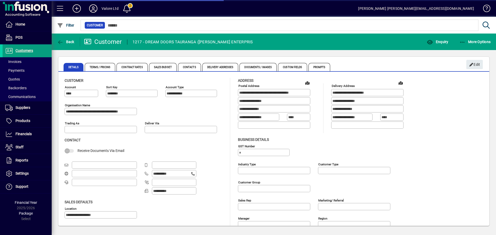
type input "**********"
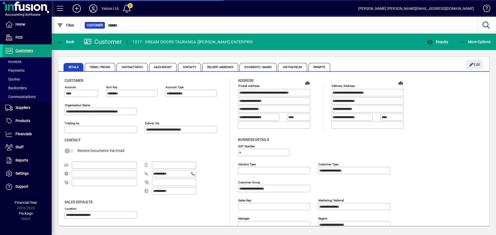
type input "**********"
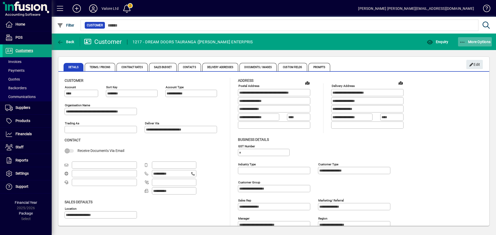
click at [477, 40] on span "More Options" at bounding box center [475, 42] width 32 height 4
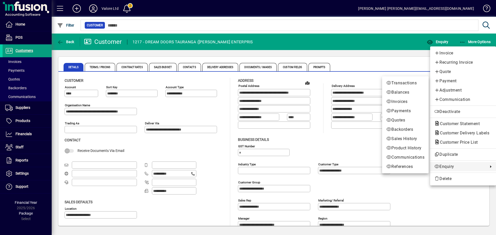
click at [447, 164] on span "Enquiry" at bounding box center [459, 167] width 51 height 6
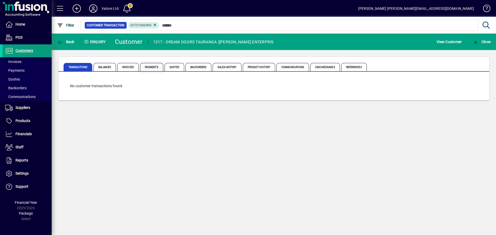
click at [155, 66] on span "Payments" at bounding box center [151, 67] width 23 height 8
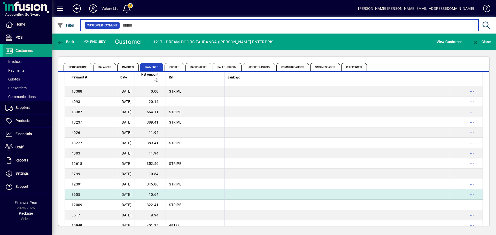
scroll to position [460, 0]
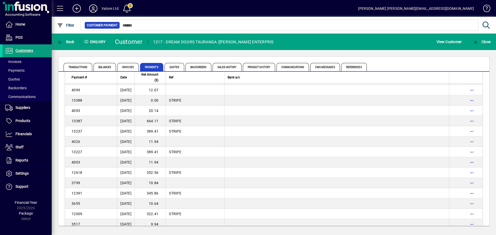
click at [181, 122] on span "STRIPE" at bounding box center [175, 121] width 12 height 4
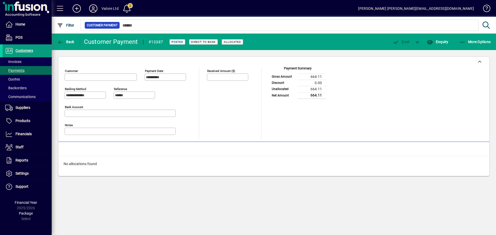
type input "**********"
click at [68, 41] on span "Back" at bounding box center [65, 42] width 17 height 4
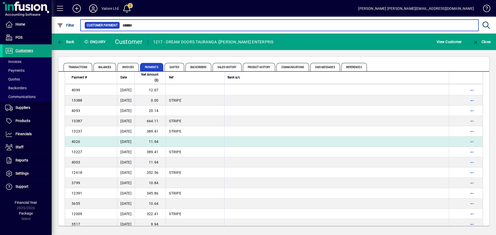
scroll to position [434, 0]
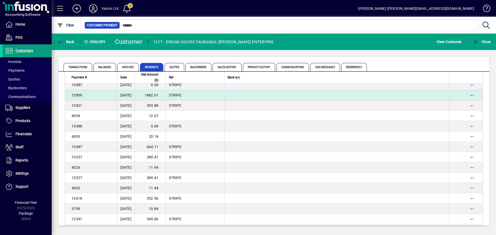
click at [161, 93] on td "1482.61" at bounding box center [150, 95] width 31 height 10
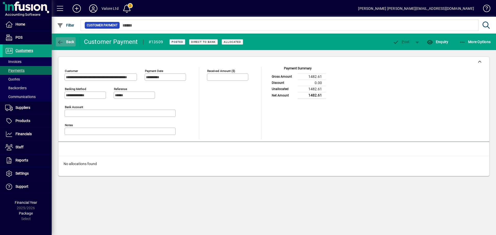
click at [64, 42] on span "Back" at bounding box center [65, 42] width 17 height 4
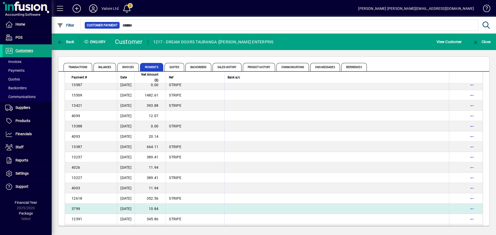
scroll to position [408, 0]
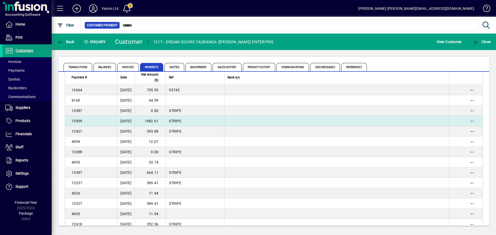
click at [159, 120] on td "1482.61" at bounding box center [150, 121] width 31 height 10
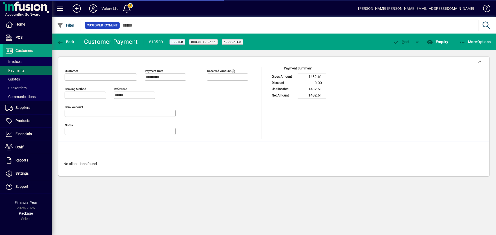
type input "**********"
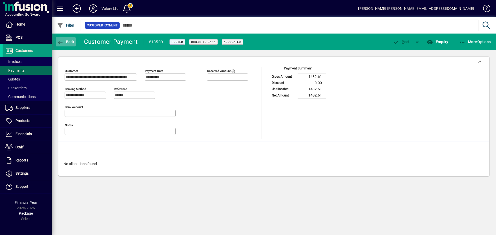
click at [68, 42] on span "Back" at bounding box center [65, 42] width 17 height 4
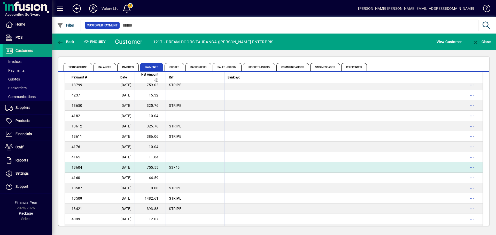
scroll to position [305, 0]
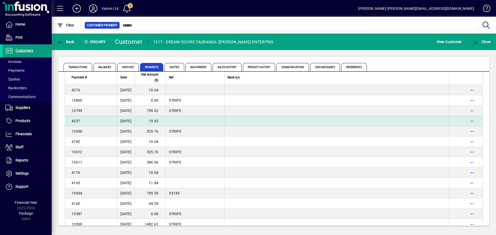
click at [162, 121] on td "15.32" at bounding box center [150, 121] width 31 height 10
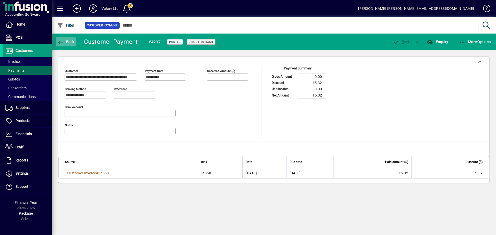
click at [68, 40] on span "Back" at bounding box center [65, 42] width 17 height 4
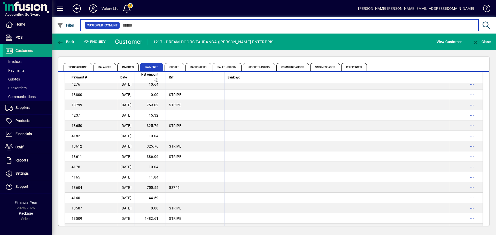
scroll to position [305, 0]
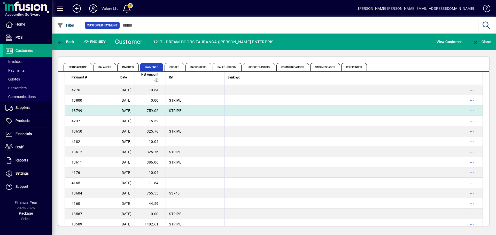
click at [164, 109] on td "759.02" at bounding box center [150, 111] width 31 height 10
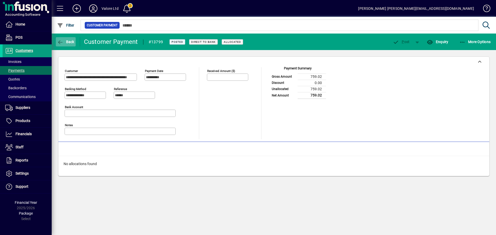
click at [65, 41] on span "Back" at bounding box center [65, 42] width 17 height 4
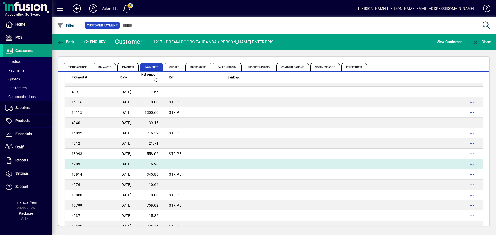
scroll to position [201, 0]
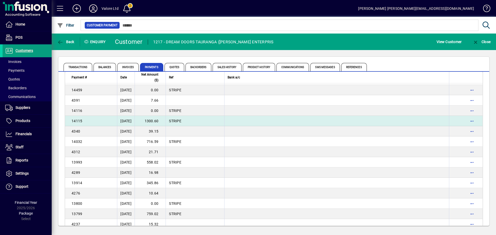
click at [161, 123] on td "1300.60" at bounding box center [150, 121] width 31 height 10
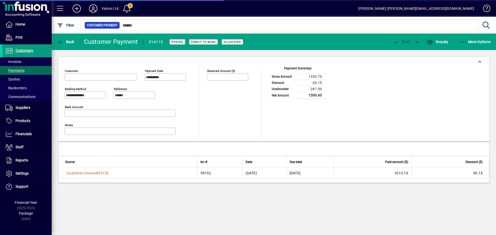
type input "**********"
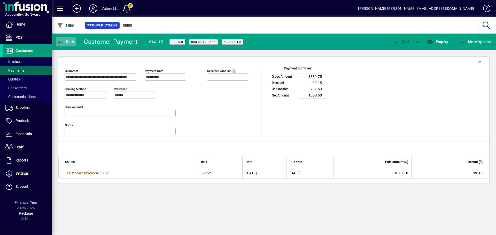
click at [70, 42] on span "Back" at bounding box center [65, 42] width 17 height 4
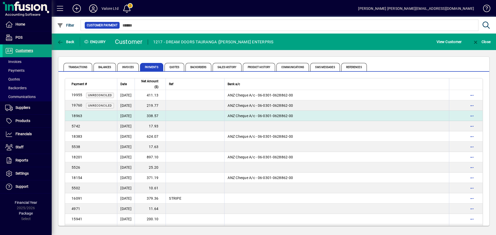
scroll to position [266, 0]
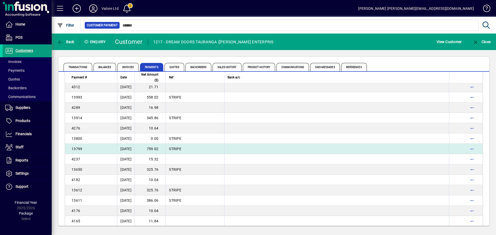
click at [166, 148] on td "759.02" at bounding box center [150, 149] width 31 height 10
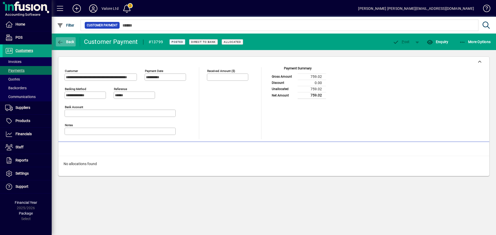
click at [69, 40] on span "Back" at bounding box center [65, 42] width 17 height 4
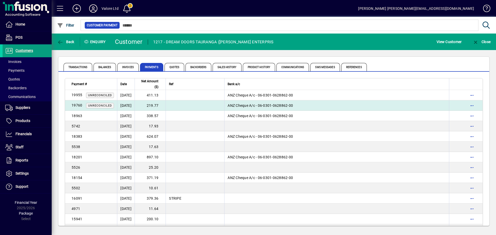
scroll to position [266, 0]
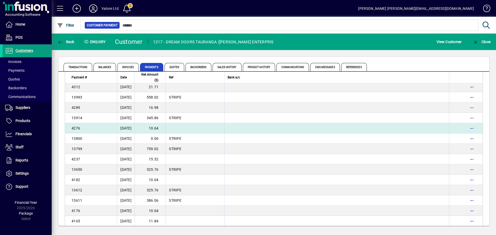
click at [166, 128] on td "10.64" at bounding box center [150, 128] width 31 height 10
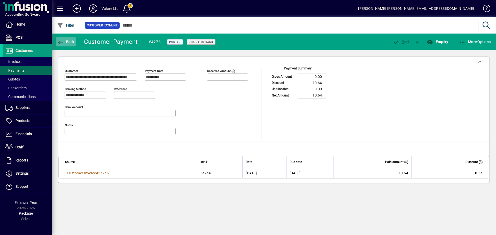
click at [67, 41] on span "Back" at bounding box center [65, 42] width 17 height 4
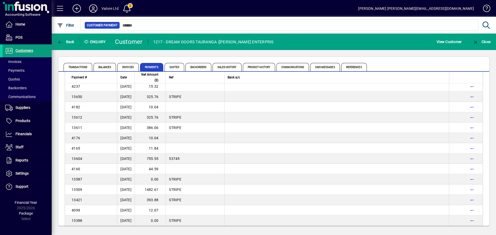
scroll to position [331, 0]
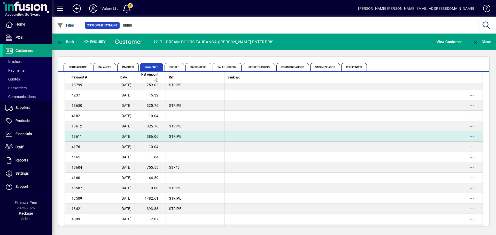
click at [166, 137] on td "386.06" at bounding box center [150, 136] width 31 height 10
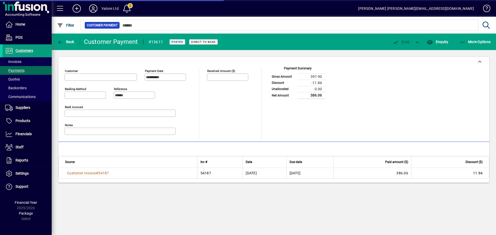
type input "**********"
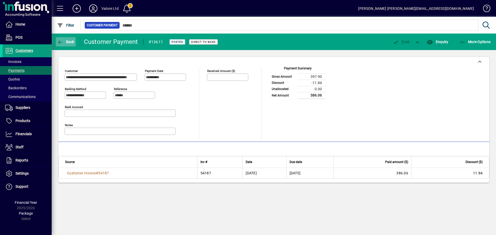
click at [67, 42] on span "Back" at bounding box center [65, 42] width 17 height 4
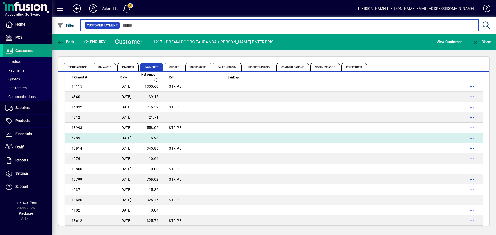
scroll to position [227, 0]
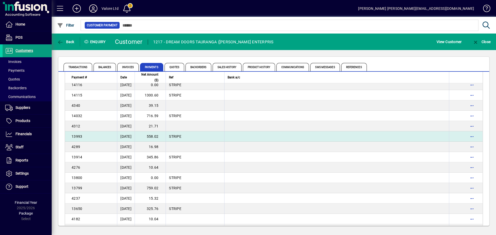
click at [166, 137] on td "558.02" at bounding box center [150, 136] width 31 height 10
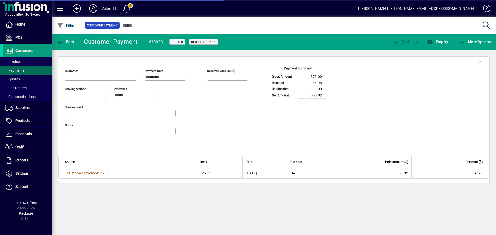
type input "**********"
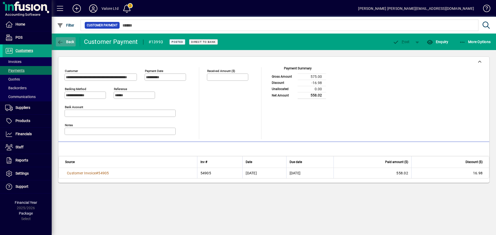
click at [63, 40] on icon "button" at bounding box center [60, 42] width 6 height 5
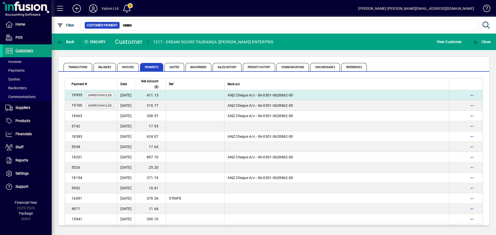
click at [159, 94] on td "411.13" at bounding box center [150, 95] width 31 height 10
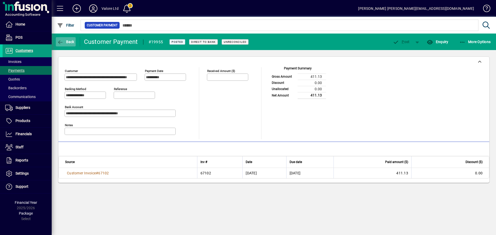
click at [62, 42] on icon "button" at bounding box center [60, 42] width 6 height 5
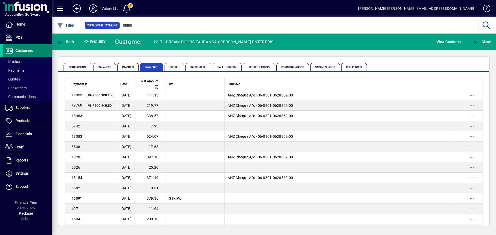
click at [30, 51] on span "Customers" at bounding box center [24, 51] width 18 height 4
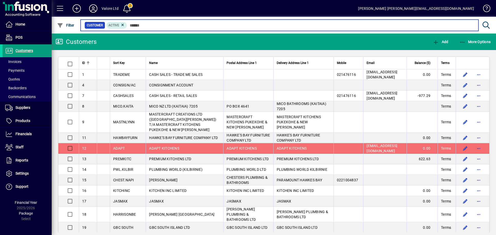
click at [141, 23] on input "text" at bounding box center [300, 25] width 347 height 7
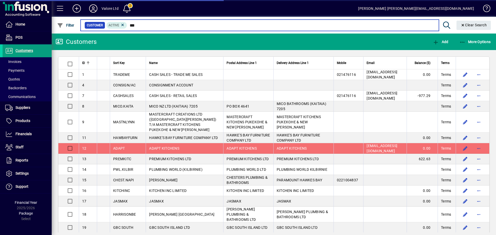
type input "****"
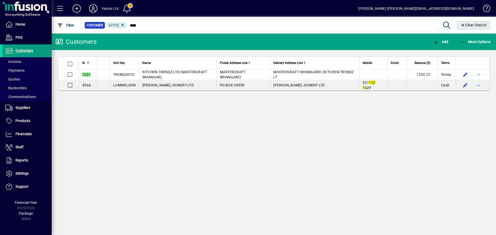
type input "****"
click at [33, 49] on link "Customers" at bounding box center [26, 50] width 52 height 13
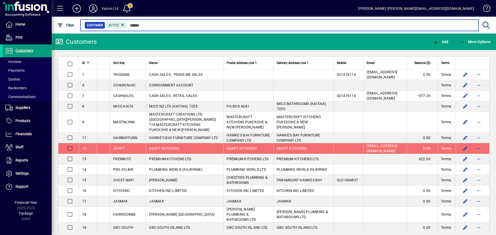
click at [149, 24] on input "text" at bounding box center [300, 25] width 347 height 7
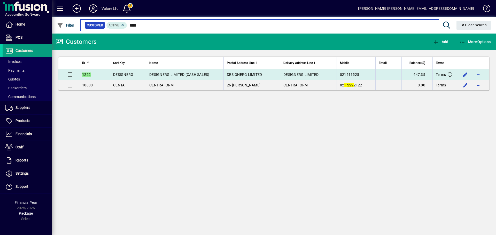
type input "****"
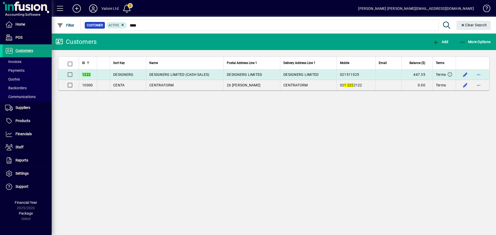
click at [183, 75] on span "DESIGNERG LIMITED (CASH SALES)" at bounding box center [179, 75] width 60 height 4
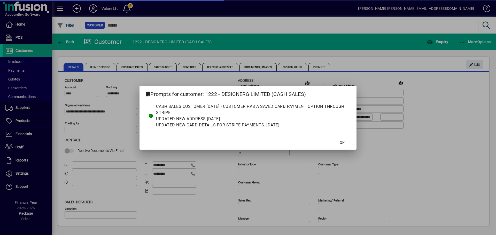
type input "**********"
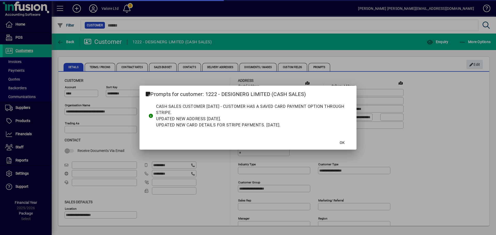
type input "**********"
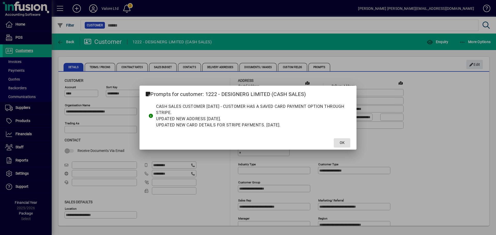
click at [340, 142] on span "OK" at bounding box center [342, 142] width 5 height 5
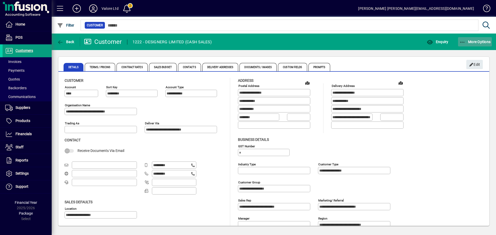
click at [478, 40] on span "More Options" at bounding box center [475, 42] width 32 height 4
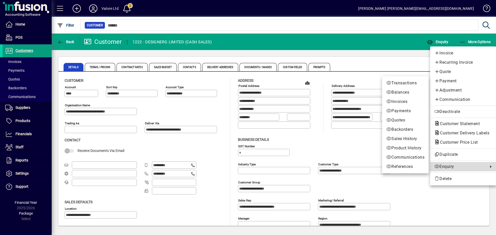
click at [448, 167] on span "Enquiry" at bounding box center [459, 167] width 51 height 6
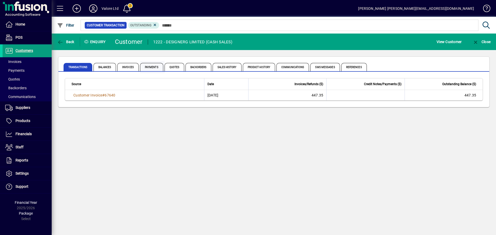
click at [152, 66] on span "Payments" at bounding box center [151, 67] width 23 height 8
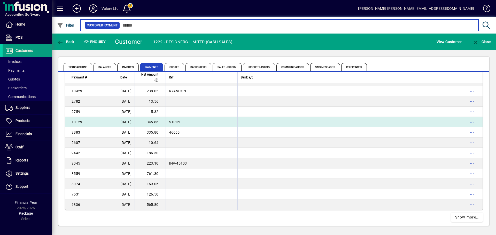
scroll to position [918, 0]
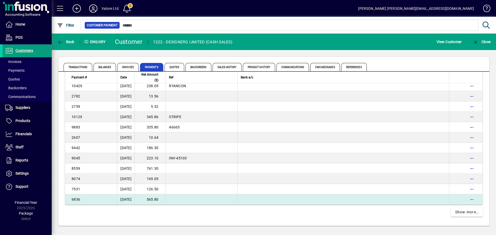
click at [160, 198] on td "565.80" at bounding box center [150, 199] width 31 height 10
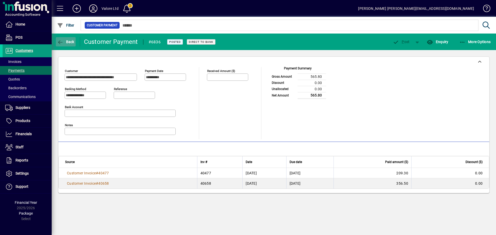
click at [71, 41] on button "Back" at bounding box center [66, 41] width 20 height 9
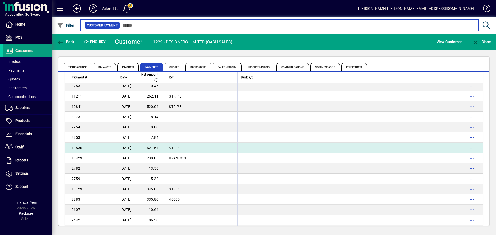
scroll to position [918, 0]
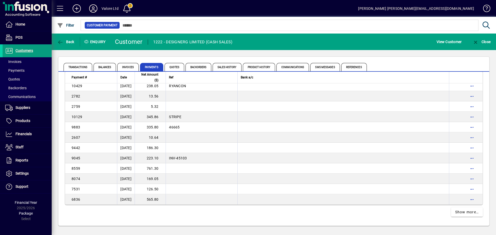
click at [164, 103] on td "5.32" at bounding box center [150, 106] width 31 height 10
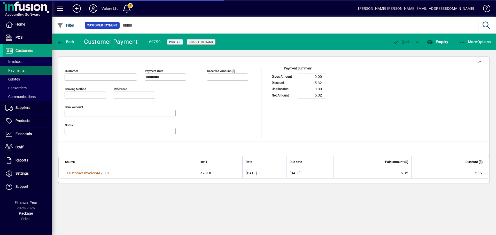
type input "**********"
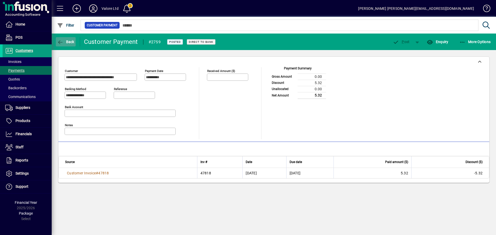
click at [66, 39] on span "button" at bounding box center [66, 42] width 20 height 12
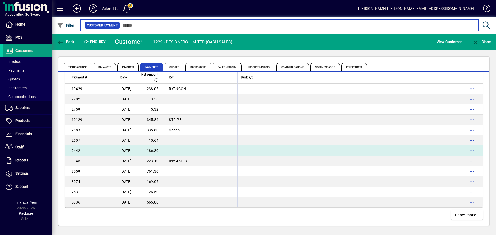
scroll to position [918, 0]
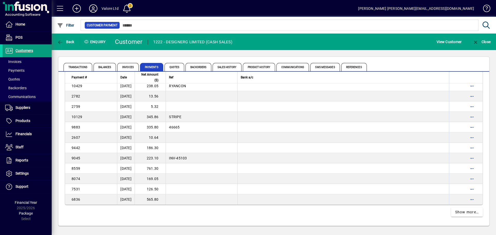
click at [163, 98] on td "13.56" at bounding box center [150, 96] width 31 height 10
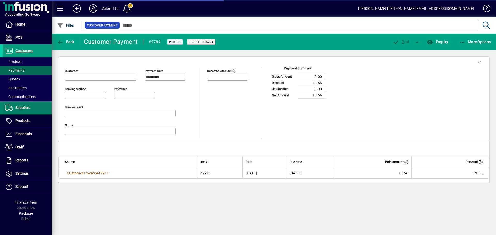
type input "**********"
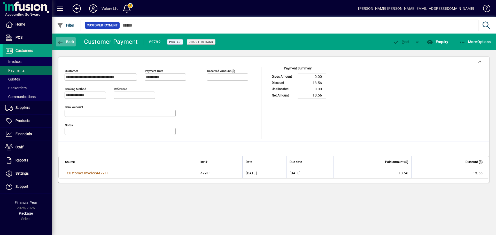
click at [69, 41] on span "Back" at bounding box center [65, 42] width 17 height 4
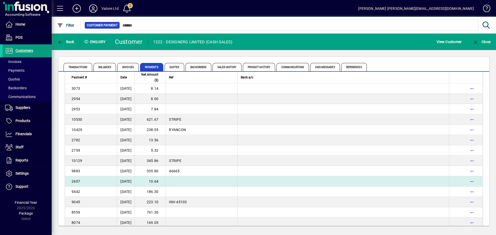
scroll to position [867, 0]
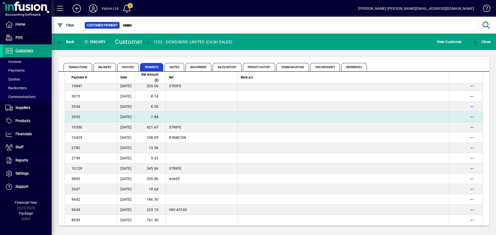
click at [166, 116] on td "7.84" at bounding box center [150, 117] width 31 height 10
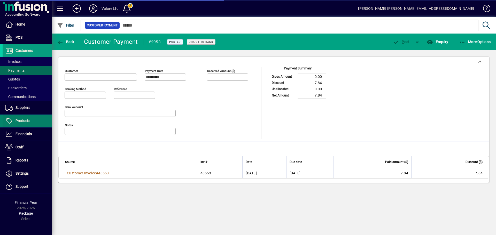
type input "**********"
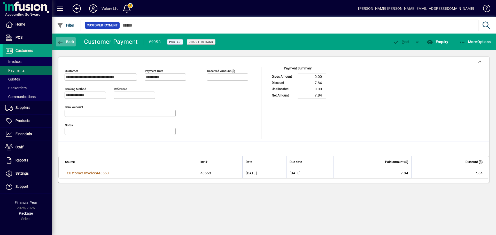
click at [65, 43] on span "Back" at bounding box center [65, 42] width 17 height 4
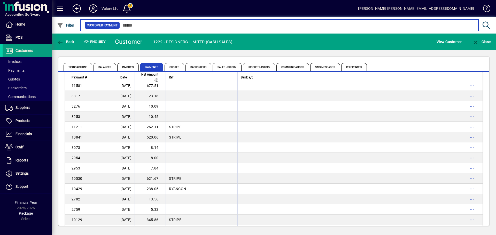
scroll to position [815, 0]
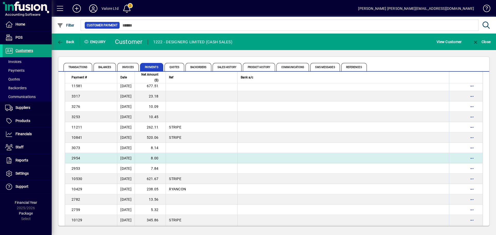
click at [165, 158] on td "8.00" at bounding box center [150, 158] width 31 height 10
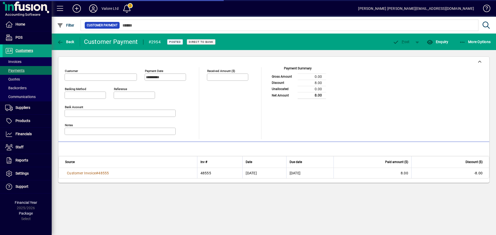
type input "**********"
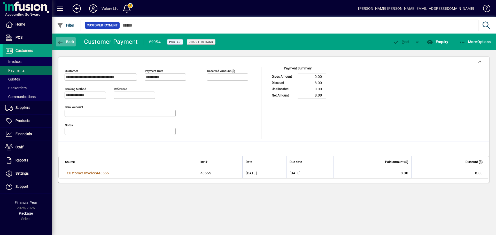
click at [66, 42] on span "Back" at bounding box center [65, 42] width 17 height 4
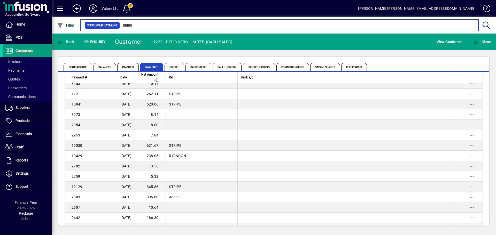
scroll to position [841, 0]
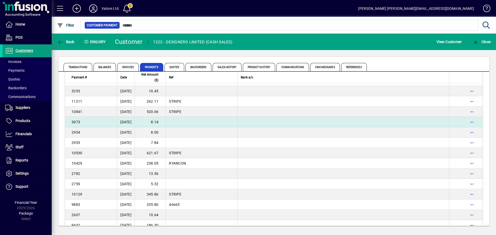
click at [156, 121] on td "8.14" at bounding box center [150, 122] width 31 height 10
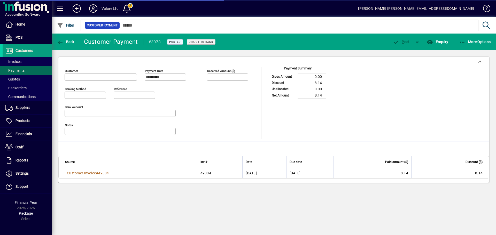
type input "**********"
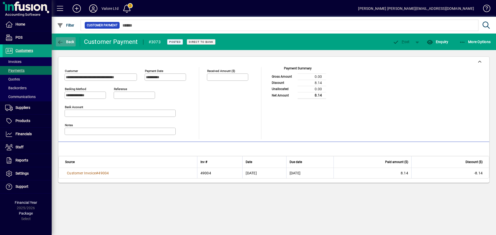
click at [66, 42] on span "Back" at bounding box center [65, 42] width 17 height 4
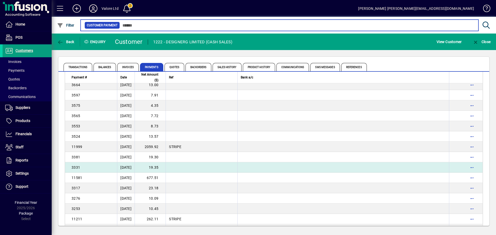
scroll to position [826, 0]
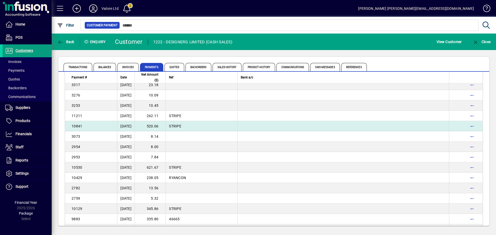
click at [163, 125] on td "520.06" at bounding box center [150, 126] width 31 height 10
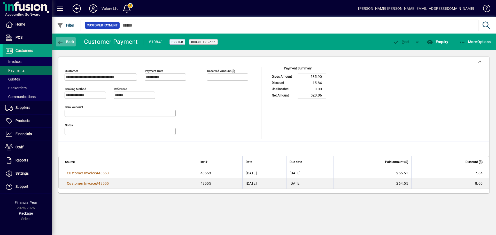
click at [61, 41] on icon "button" at bounding box center [60, 42] width 6 height 5
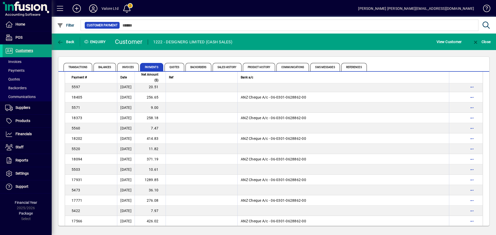
scroll to position [804, 0]
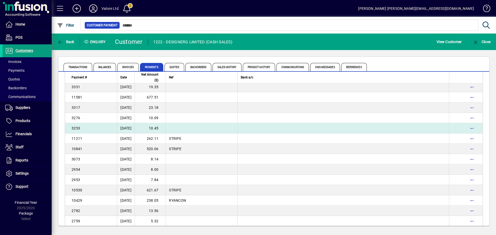
click at [163, 129] on td "10.45" at bounding box center [150, 128] width 31 height 10
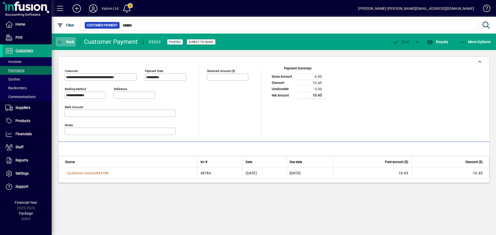
click at [66, 42] on span "Back" at bounding box center [65, 42] width 17 height 4
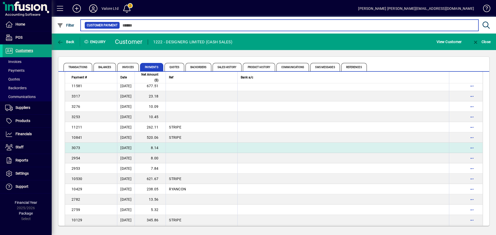
scroll to position [789, 0]
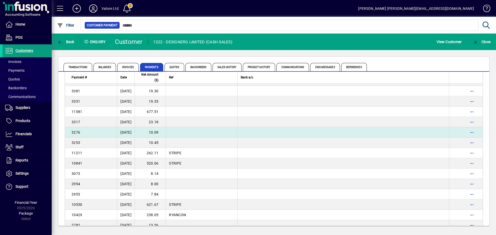
click at [166, 133] on td "10.09" at bounding box center [150, 132] width 31 height 10
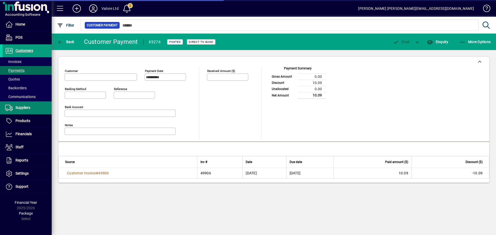
type input "**********"
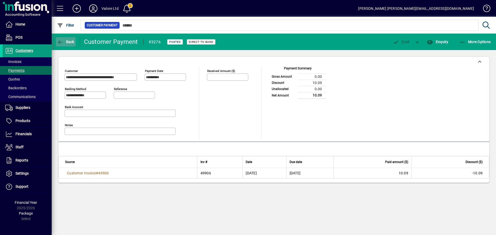
click at [67, 41] on span "Back" at bounding box center [65, 42] width 17 height 4
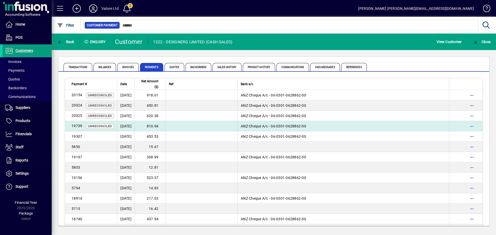
scroll to position [773, 0]
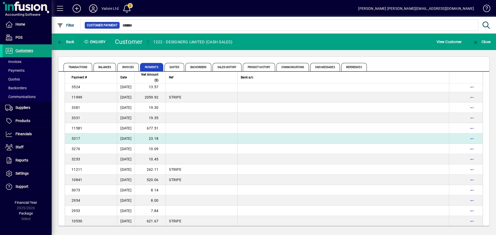
click at [166, 139] on td "23.18" at bounding box center [150, 138] width 31 height 10
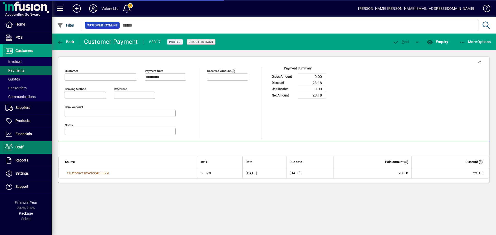
type input "**********"
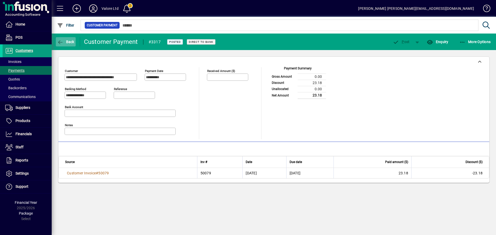
click at [69, 41] on span "Back" at bounding box center [65, 42] width 17 height 4
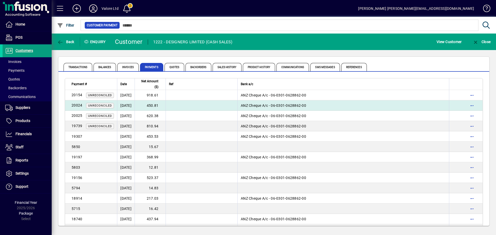
scroll to position [762, 0]
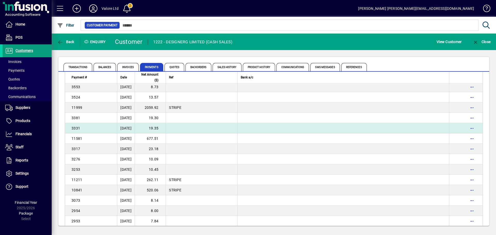
click at [160, 128] on td "19.35" at bounding box center [150, 128] width 31 height 10
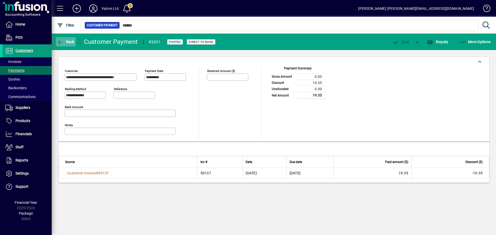
click at [67, 41] on span "Back" at bounding box center [65, 42] width 17 height 4
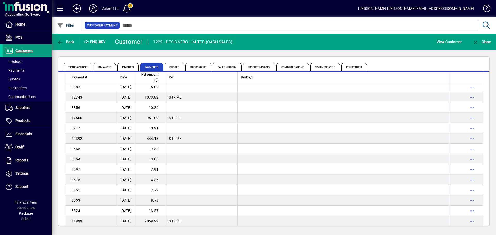
scroll to position [742, 0]
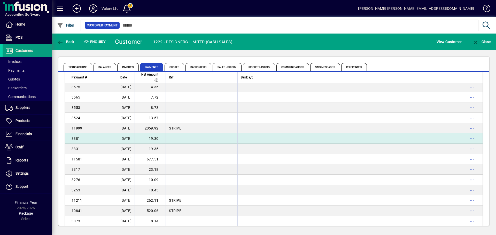
click at [153, 138] on td "19.30" at bounding box center [150, 138] width 31 height 10
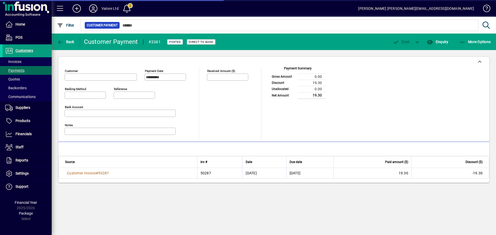
type input "**********"
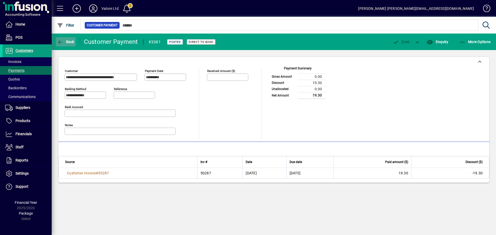
click at [61, 41] on icon "button" at bounding box center [60, 42] width 6 height 5
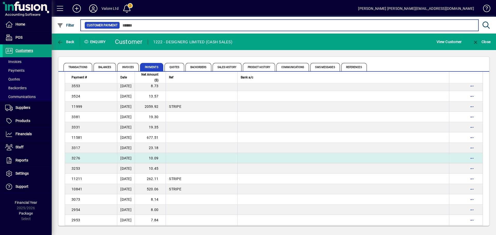
scroll to position [737, 0]
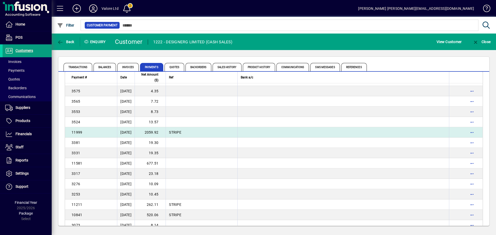
click at [161, 132] on td "2059.92" at bounding box center [150, 132] width 31 height 10
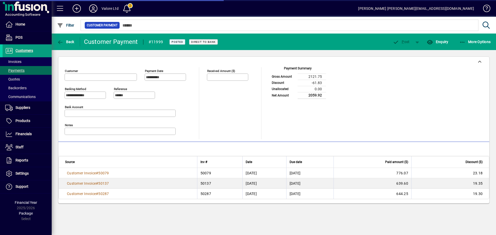
type input "**********"
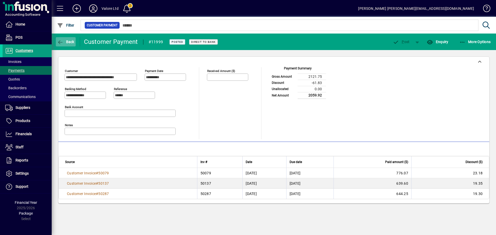
click at [67, 41] on span "Back" at bounding box center [65, 42] width 17 height 4
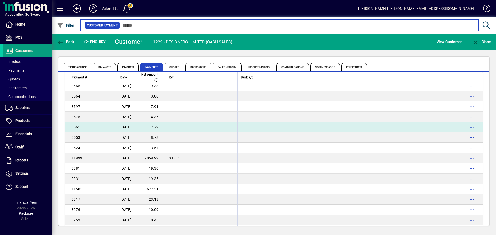
scroll to position [686, 0]
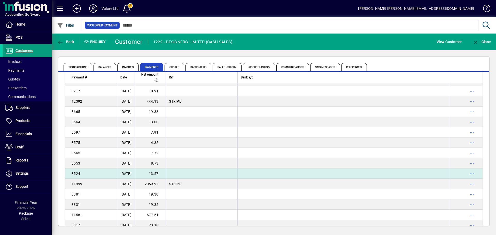
click at [160, 173] on td "13.57" at bounding box center [150, 174] width 31 height 10
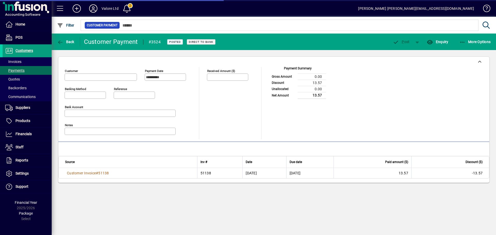
type input "**********"
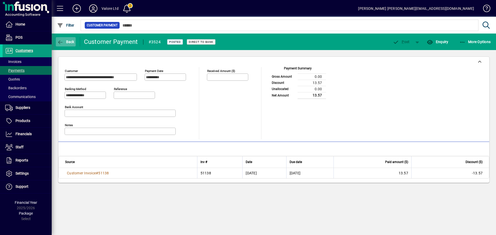
click at [62, 41] on icon "button" at bounding box center [60, 42] width 6 height 5
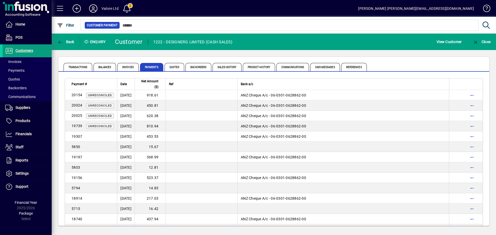
scroll to position [711, 0]
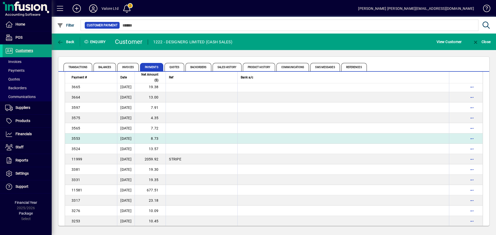
click at [161, 139] on td "8.73" at bounding box center [150, 138] width 31 height 10
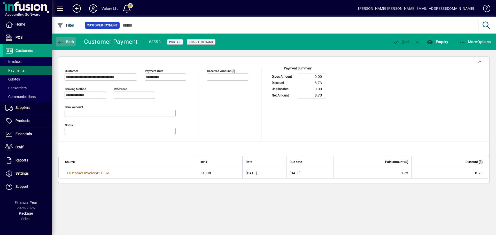
click at [65, 40] on span "Back" at bounding box center [65, 42] width 17 height 4
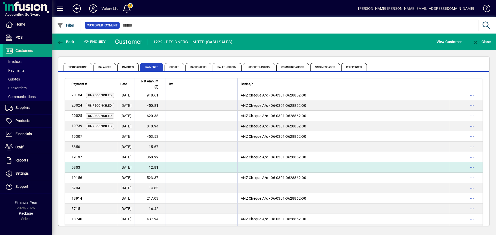
scroll to position [700, 0]
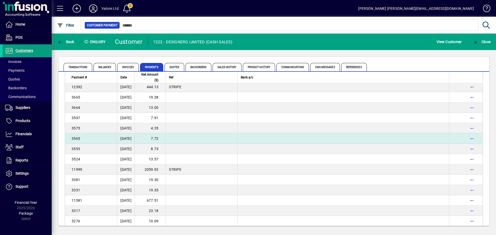
click at [165, 139] on td "7.72" at bounding box center [150, 138] width 31 height 10
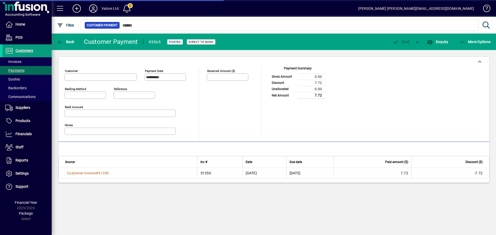
type input "**********"
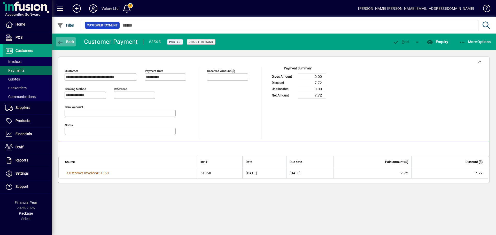
click at [69, 41] on span "Back" at bounding box center [65, 42] width 17 height 4
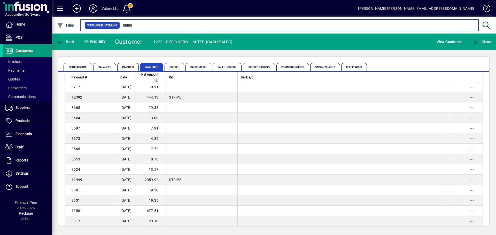
scroll to position [686, 0]
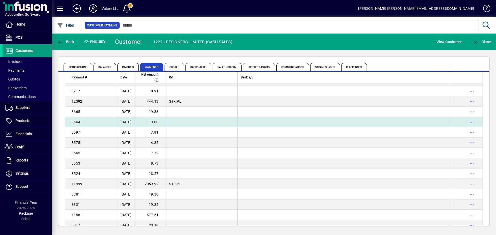
click at [164, 120] on td "13.00" at bounding box center [150, 122] width 31 height 10
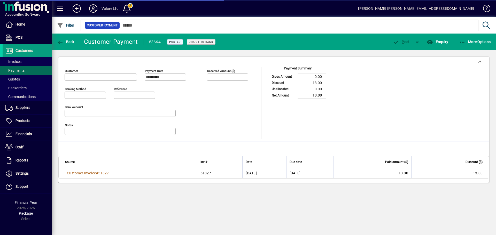
type input "**********"
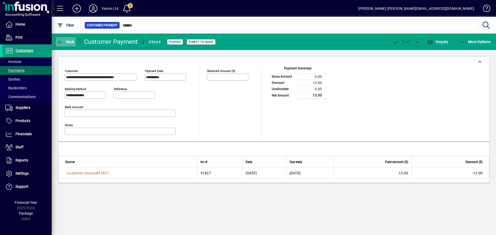
click at [69, 42] on span "Back" at bounding box center [65, 42] width 17 height 4
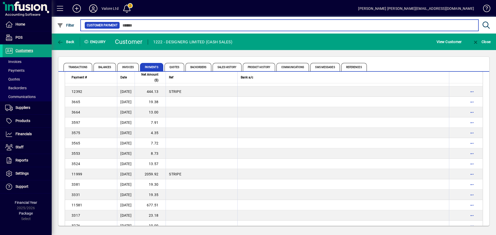
scroll to position [671, 0]
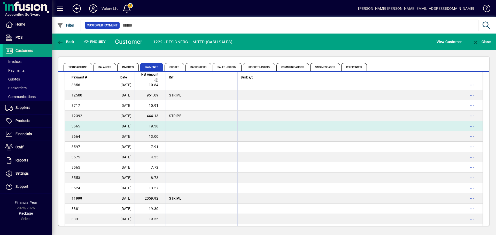
click at [162, 124] on td "19.38" at bounding box center [150, 126] width 31 height 10
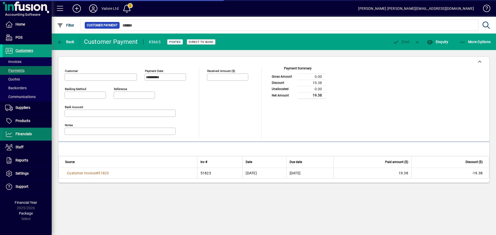
type input "**********"
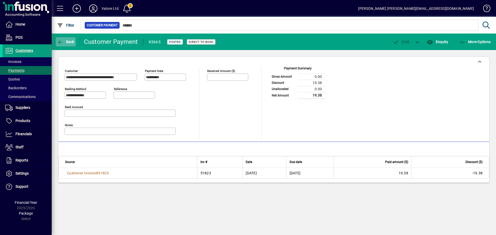
click at [66, 43] on span "Back" at bounding box center [65, 42] width 17 height 4
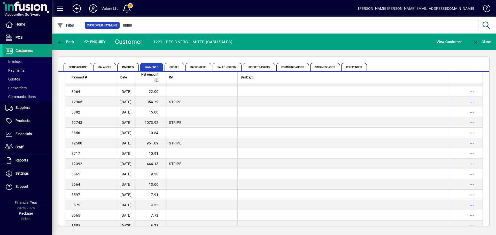
scroll to position [646, 0]
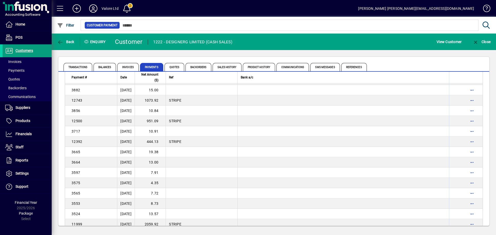
click at [162, 130] on td "10.91" at bounding box center [150, 131] width 31 height 10
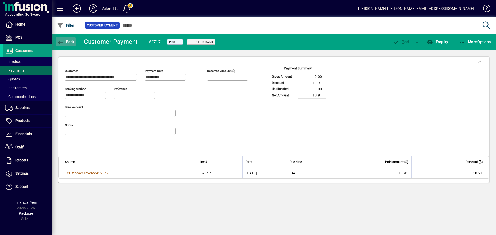
click at [66, 42] on span "Back" at bounding box center [65, 42] width 17 height 4
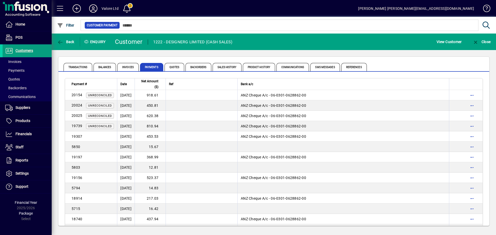
scroll to position [628, 0]
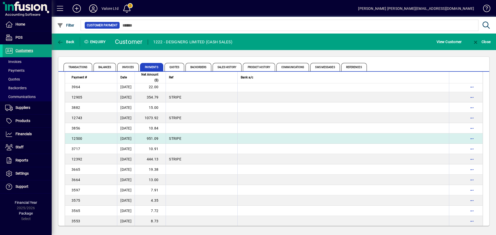
click at [166, 137] on td "951.09" at bounding box center [150, 138] width 31 height 10
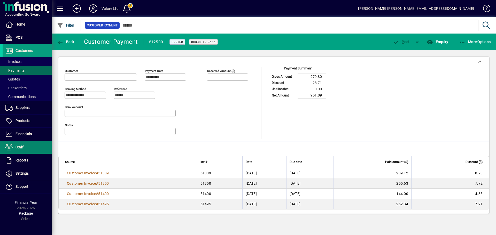
type input "**********"
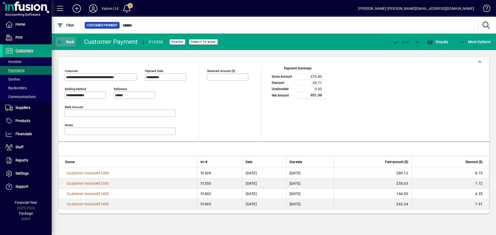
click at [65, 41] on span "Back" at bounding box center [65, 42] width 17 height 4
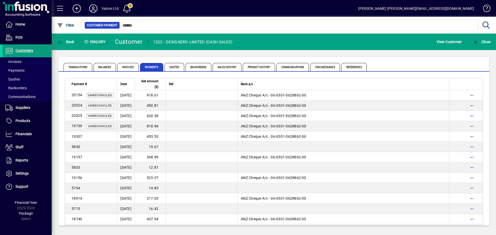
scroll to position [618, 0]
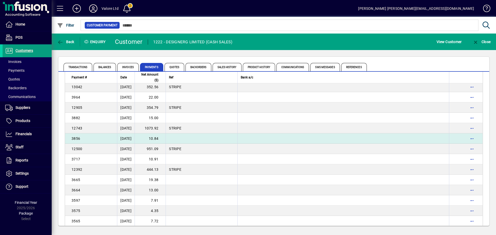
click at [158, 137] on td "10.84" at bounding box center [150, 138] width 31 height 10
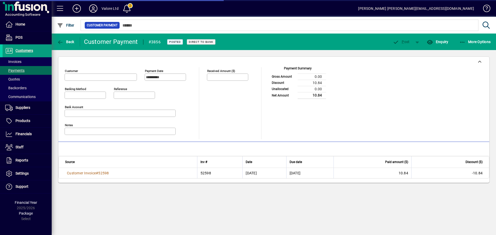
type input "**********"
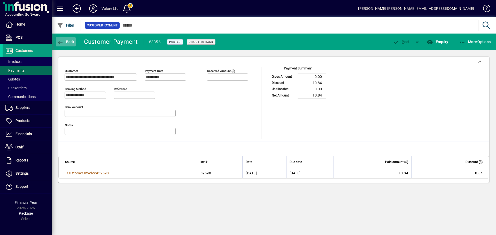
click at [66, 42] on span "Back" at bounding box center [65, 42] width 17 height 4
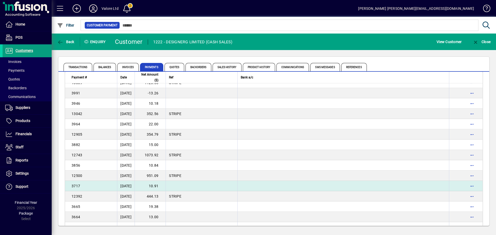
scroll to position [583, 0]
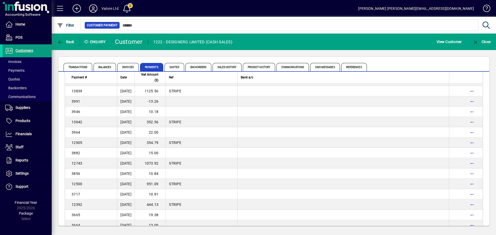
click at [161, 152] on td "15.00" at bounding box center [150, 153] width 31 height 10
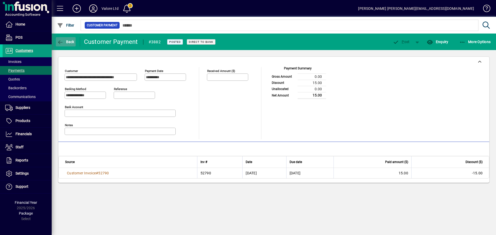
click at [66, 40] on span "Back" at bounding box center [65, 42] width 17 height 4
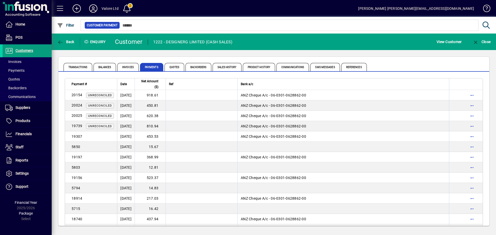
scroll to position [587, 0]
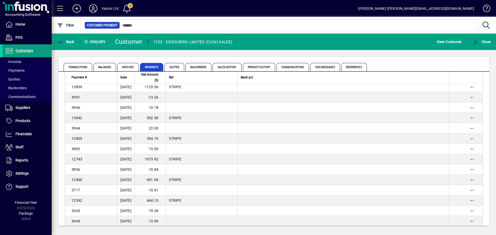
click at [165, 129] on td "22.00" at bounding box center [150, 128] width 31 height 10
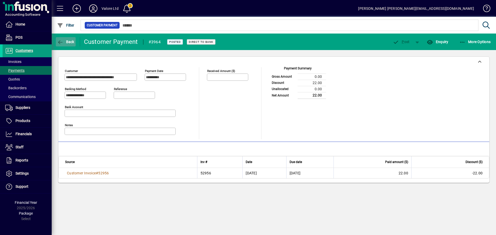
click at [67, 41] on span "Back" at bounding box center [65, 42] width 17 height 4
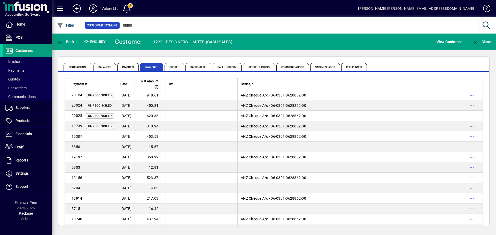
scroll to position [566, 0]
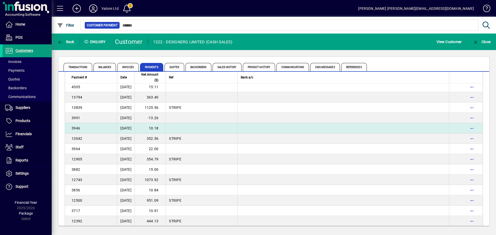
click at [160, 129] on td "10.18" at bounding box center [150, 128] width 31 height 10
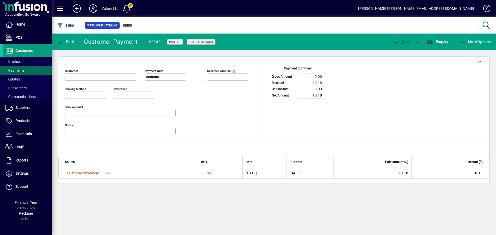
type input "**********"
click at [67, 43] on span "Back" at bounding box center [65, 42] width 17 height 4
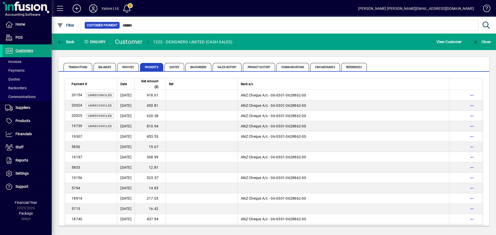
scroll to position [545, 0]
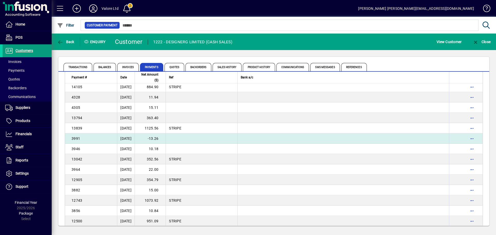
click at [164, 138] on td "-13.26" at bounding box center [150, 138] width 31 height 10
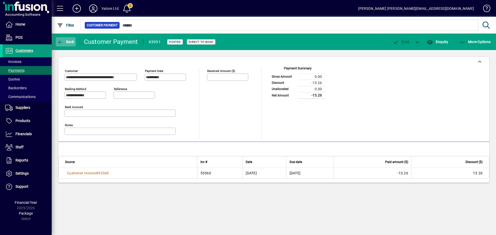
click at [68, 43] on span "Back" at bounding box center [65, 42] width 17 height 4
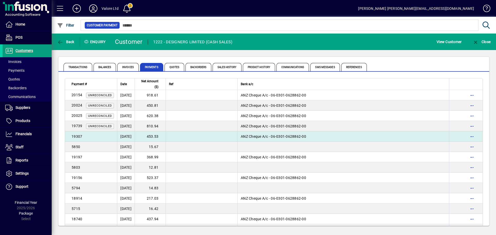
scroll to position [535, 0]
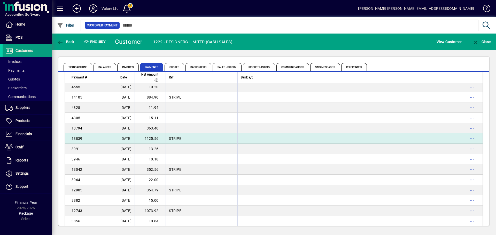
click at [161, 136] on td "1125.56" at bounding box center [150, 138] width 31 height 10
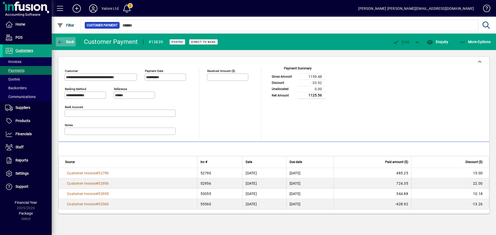
click at [69, 42] on span "Back" at bounding box center [65, 42] width 17 height 4
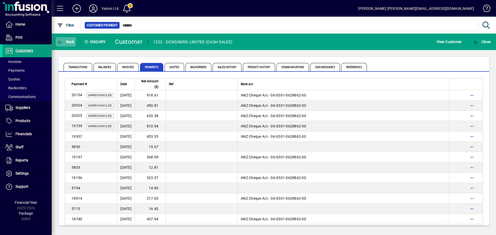
scroll to position [525, 0]
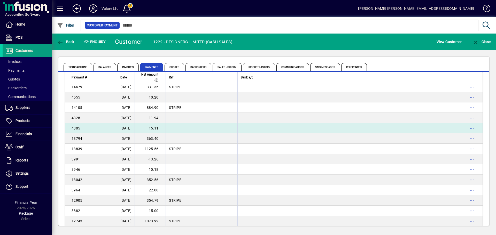
click at [161, 129] on td "15.11" at bounding box center [150, 128] width 31 height 10
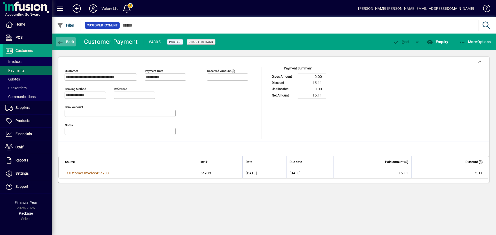
click at [63, 43] on icon "button" at bounding box center [60, 42] width 6 height 5
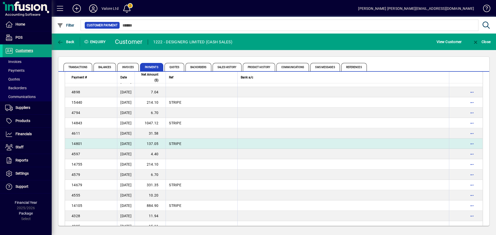
scroll to position [452, 0]
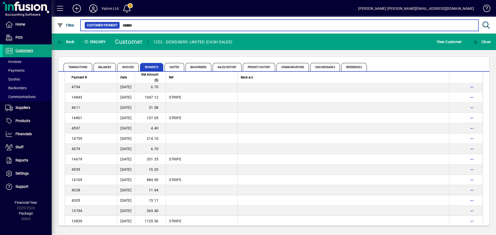
click at [142, 25] on input "text" at bounding box center [297, 25] width 354 height 7
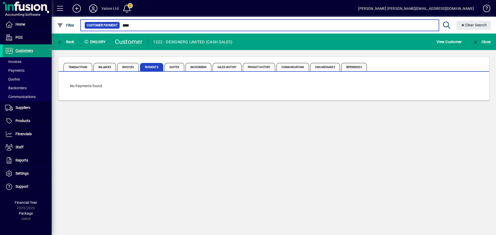
type input "****"
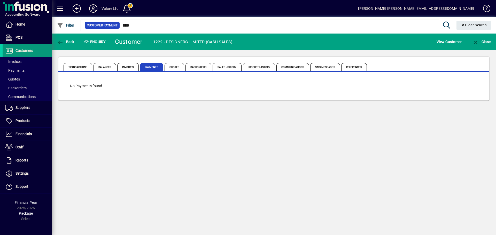
click at [27, 47] on span at bounding box center [27, 51] width 49 height 12
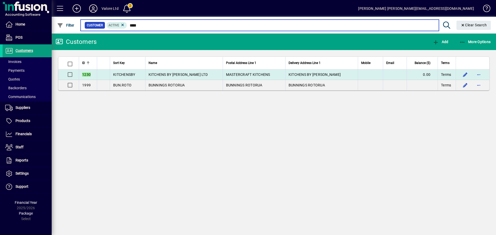
type input "****"
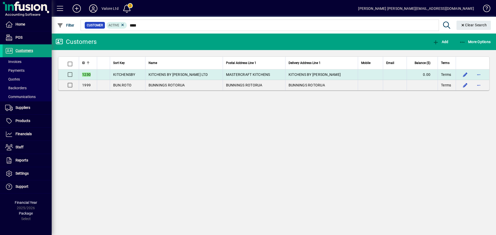
click at [173, 72] on td "KITCHENS BY [PERSON_NAME] LTD" at bounding box center [183, 74] width 77 height 11
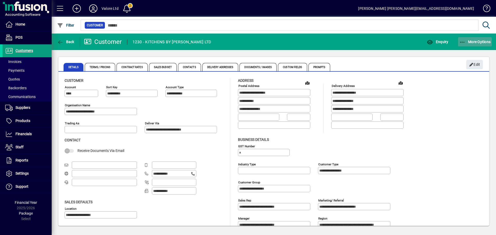
click at [471, 42] on span "More Options" at bounding box center [475, 42] width 32 height 4
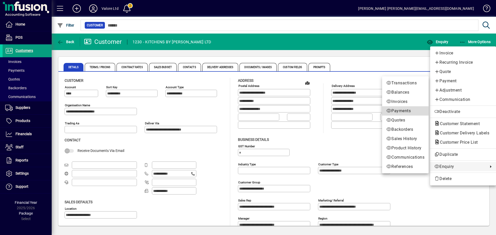
click at [402, 113] on span "Payments" at bounding box center [405, 111] width 38 height 6
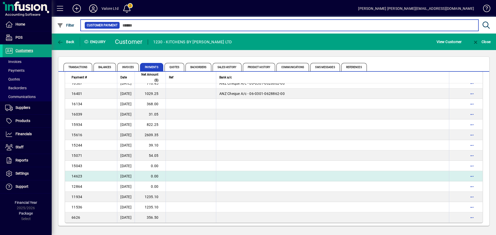
scroll to position [139, 0]
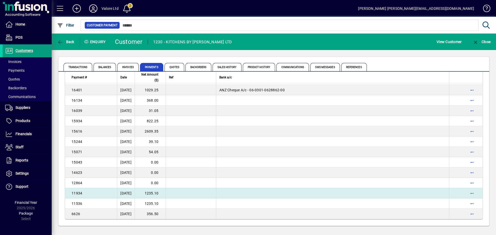
click at [166, 194] on td "1235.10" at bounding box center [150, 193] width 31 height 10
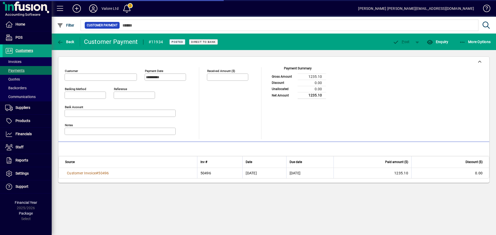
type input "**********"
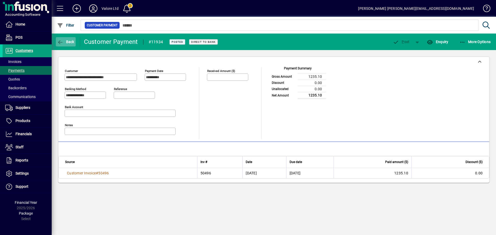
click at [61, 43] on icon "button" at bounding box center [60, 42] width 6 height 5
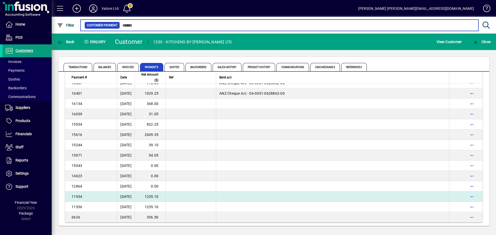
scroll to position [139, 0]
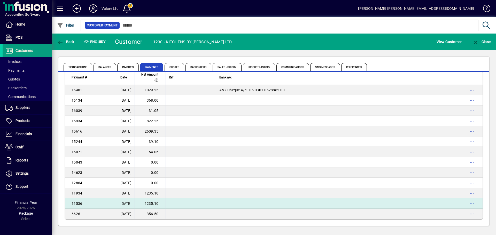
click at [160, 204] on td "1235.10" at bounding box center [150, 204] width 31 height 10
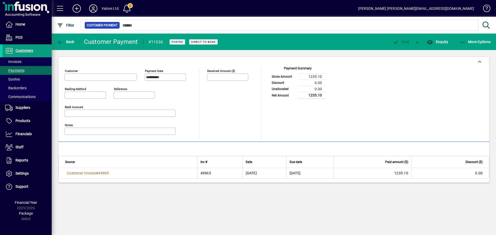
type input "**********"
click at [65, 41] on span "Back" at bounding box center [65, 42] width 17 height 4
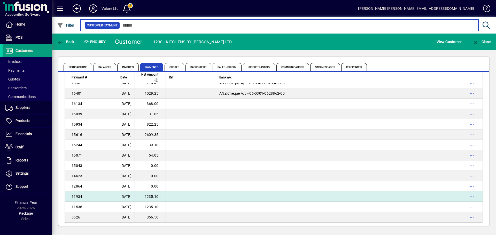
scroll to position [139, 0]
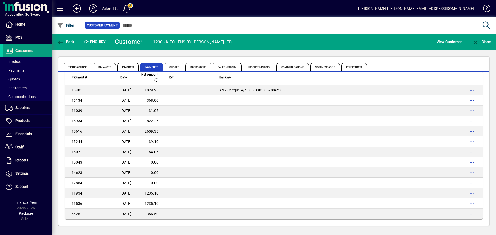
click at [160, 203] on td "1235.10" at bounding box center [150, 204] width 31 height 10
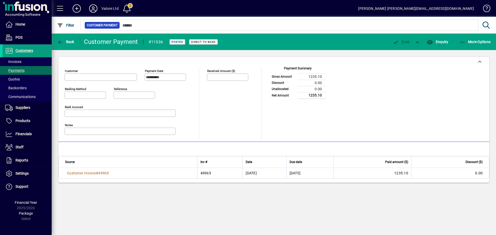
type input "**********"
click at [65, 41] on span "Back" at bounding box center [65, 42] width 17 height 4
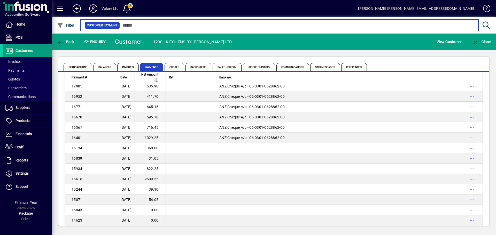
scroll to position [139, 0]
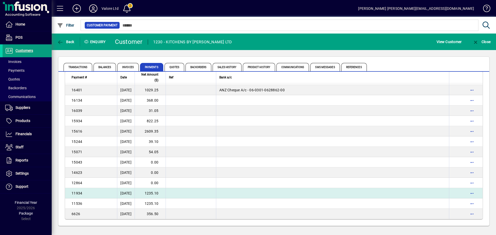
click at [161, 192] on td "1235.10" at bounding box center [150, 193] width 31 height 10
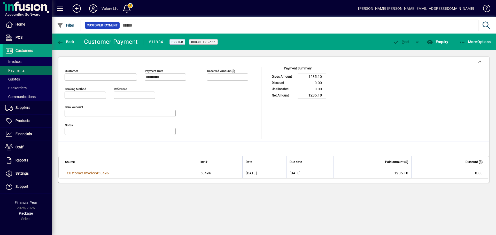
type input "**********"
click at [70, 38] on span "button" at bounding box center [66, 42] width 20 height 12
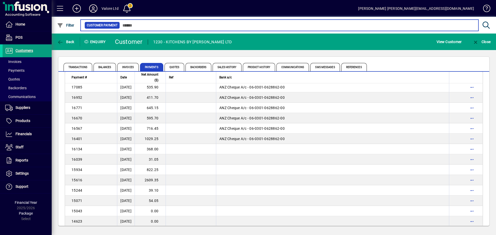
scroll to position [139, 0]
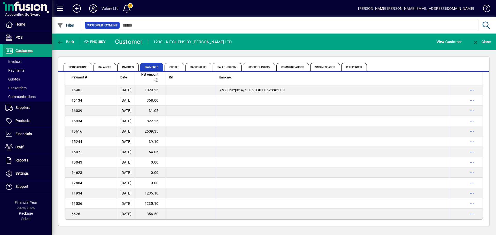
click at [163, 152] on td "54.05" at bounding box center [150, 152] width 31 height 10
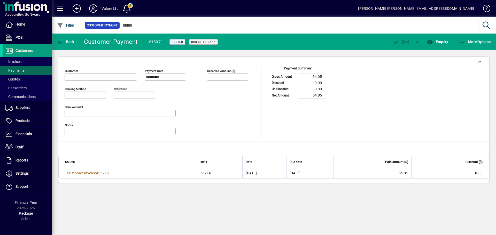
type input "**********"
click at [68, 43] on span "Back" at bounding box center [65, 42] width 17 height 4
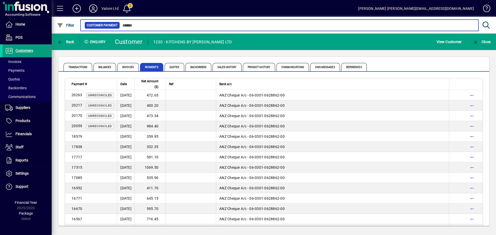
scroll to position [139, 0]
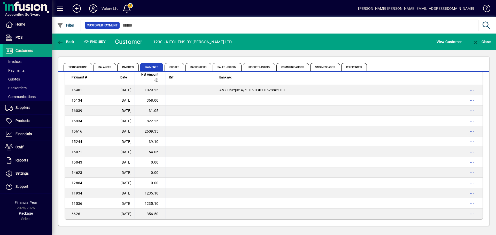
click at [161, 141] on td "39.10" at bounding box center [150, 142] width 31 height 10
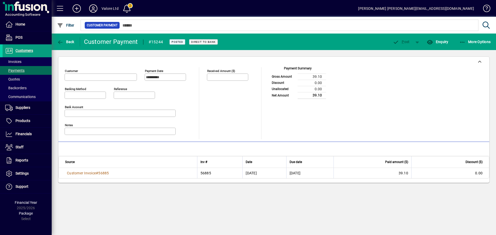
type input "**********"
click at [72, 40] on span "Back" at bounding box center [65, 42] width 17 height 4
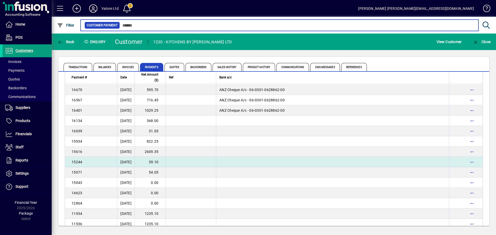
scroll to position [139, 0]
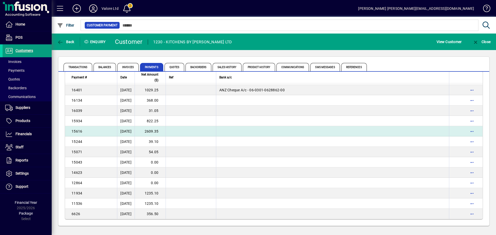
click at [159, 132] on td "2609.35" at bounding box center [150, 131] width 31 height 10
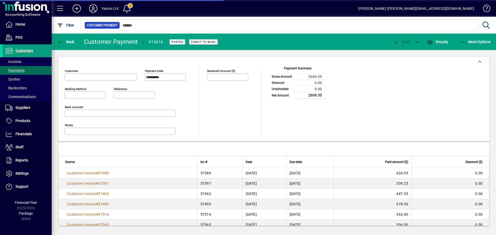
type input "**********"
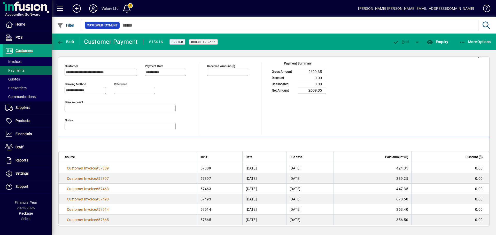
scroll to position [9, 0]
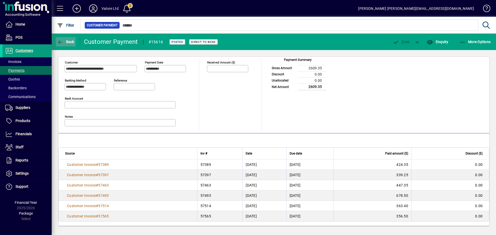
click at [67, 42] on span "Back" at bounding box center [65, 42] width 17 height 4
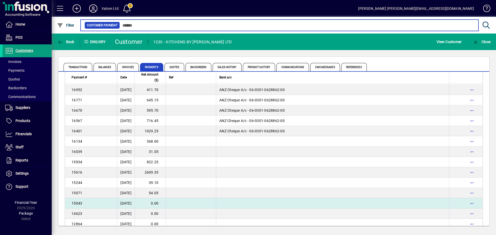
scroll to position [139, 0]
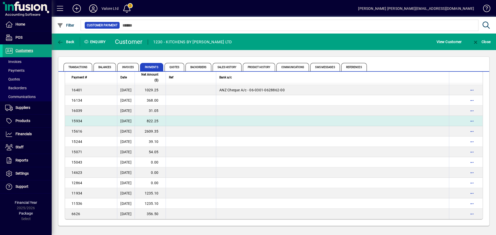
click at [162, 121] on td "822.25" at bounding box center [150, 121] width 31 height 10
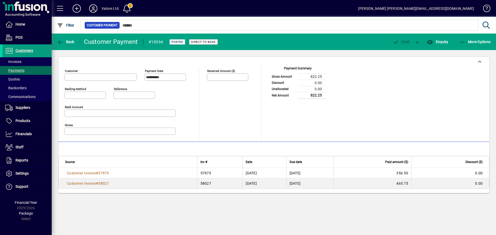
type input "**********"
click at [69, 41] on span "Back" at bounding box center [65, 42] width 17 height 4
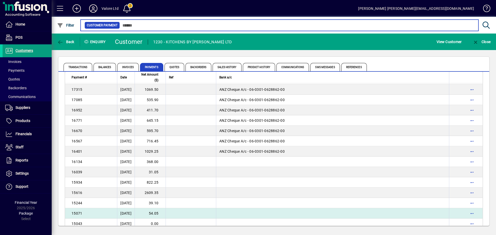
scroll to position [139, 0]
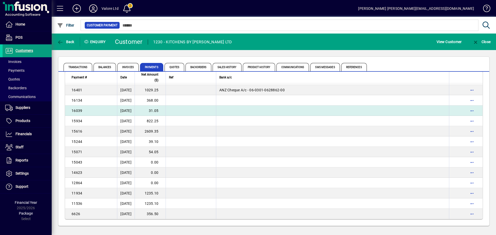
click at [163, 110] on td "31.05" at bounding box center [150, 111] width 31 height 10
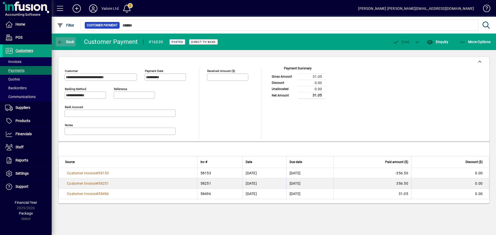
click at [68, 40] on span "Back" at bounding box center [65, 42] width 17 height 4
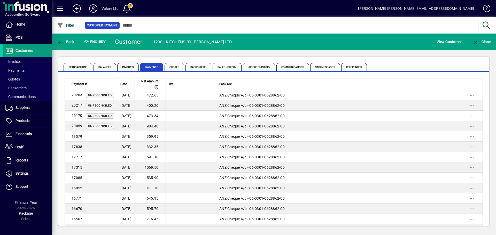
click at [126, 67] on span "Invoices" at bounding box center [127, 67] width 21 height 8
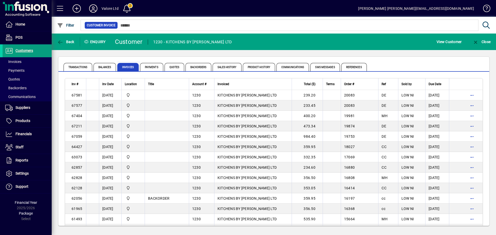
scroll to position [336, 0]
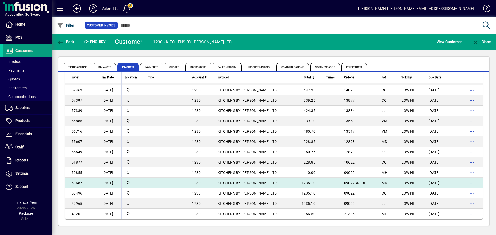
click at [235, 183] on span "KITCHENS BY [PERSON_NAME] LTD" at bounding box center [246, 183] width 59 height 4
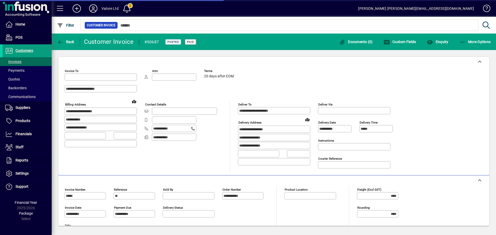
type input "**********"
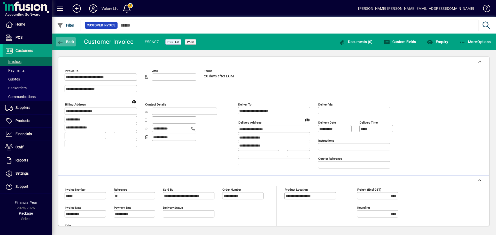
click at [67, 42] on span "Back" at bounding box center [65, 42] width 17 height 4
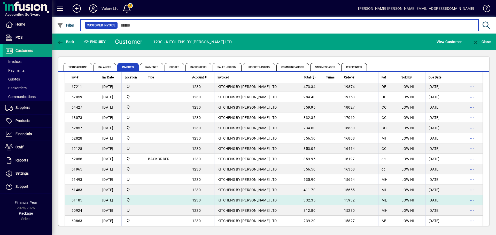
scroll to position [103, 0]
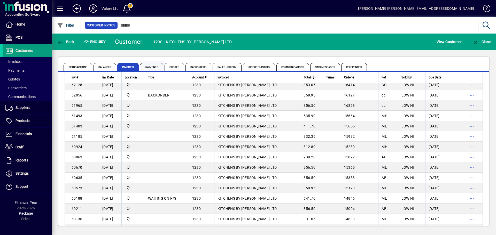
click at [155, 67] on span "Payments" at bounding box center [151, 67] width 23 height 8
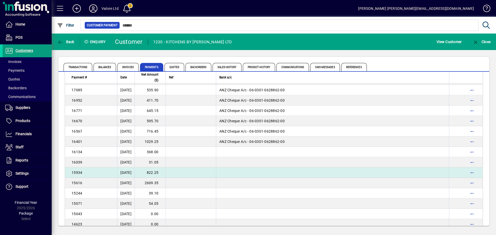
scroll to position [114, 0]
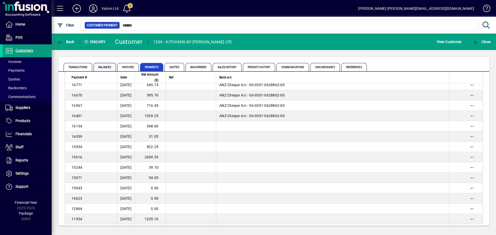
click at [110, 67] on span "Balances" at bounding box center [104, 67] width 22 height 8
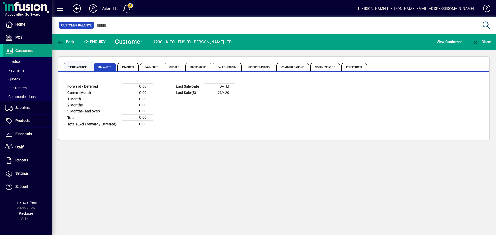
click at [83, 68] on span "Transactions" at bounding box center [78, 67] width 29 height 8
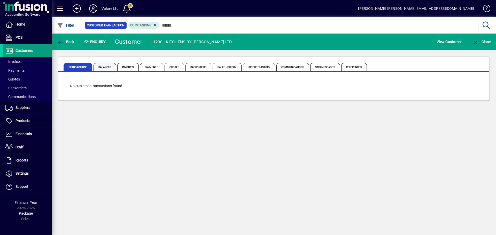
click at [103, 68] on span "Balances" at bounding box center [104, 67] width 22 height 8
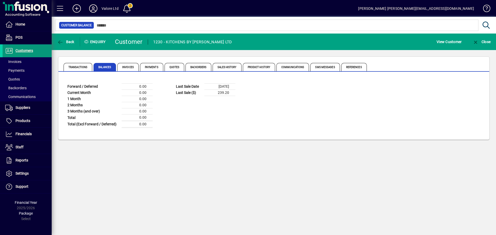
click at [23, 49] on span "Customers" at bounding box center [24, 51] width 18 height 4
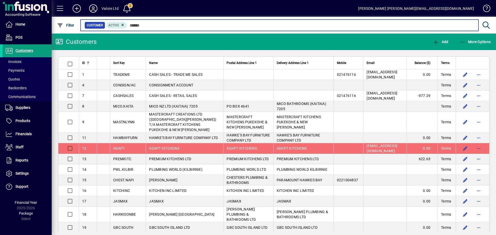
click at [144, 26] on input "text" at bounding box center [300, 25] width 347 height 7
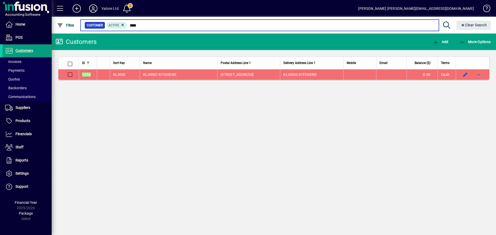
type input "****"
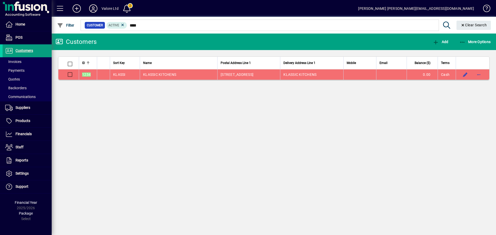
click at [176, 75] on td "KLASSIC KITCHENS" at bounding box center [178, 74] width 77 height 10
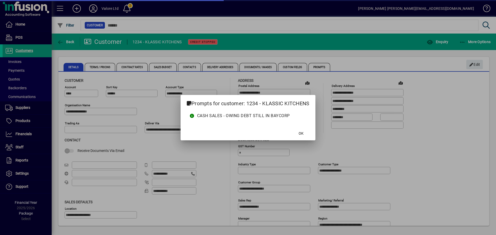
type input "**********"
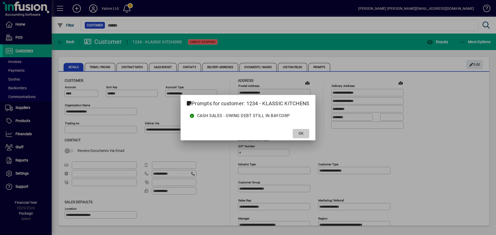
click at [303, 132] on span "OK" at bounding box center [300, 133] width 5 height 5
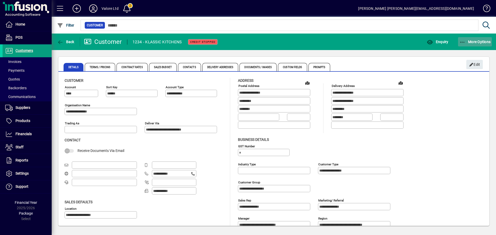
click at [483, 42] on span "More Options" at bounding box center [475, 42] width 32 height 4
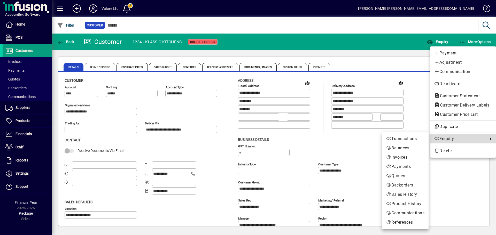
click at [453, 138] on span "Enquiry" at bounding box center [459, 139] width 51 height 6
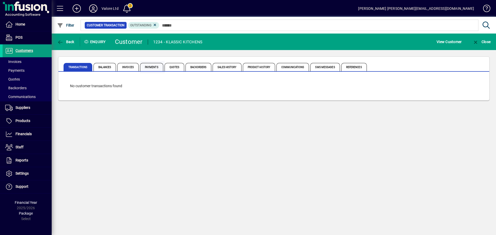
click at [150, 68] on span "Payments" at bounding box center [151, 67] width 23 height 8
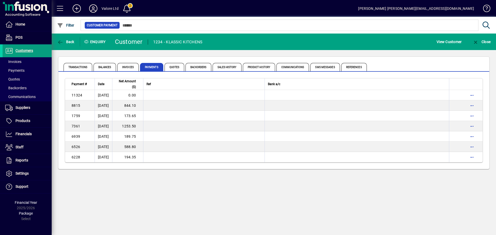
click at [137, 104] on td "844.10" at bounding box center [127, 105] width 31 height 10
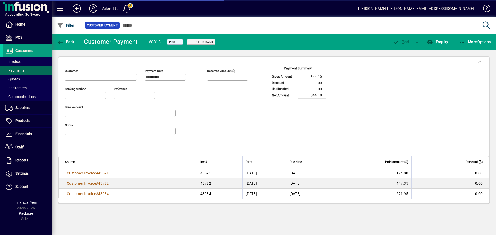
type input "**********"
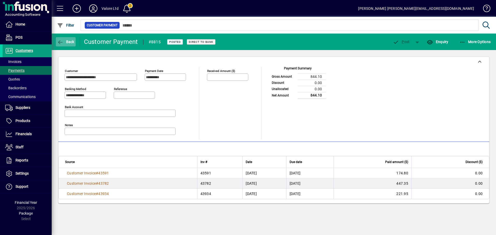
click at [66, 44] on span "Back" at bounding box center [65, 42] width 17 height 4
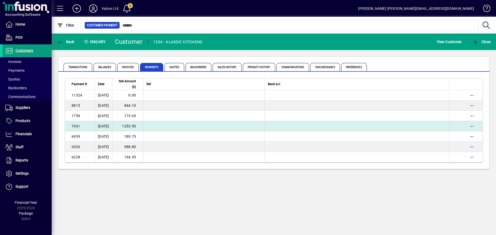
click at [139, 126] on td "1253.50" at bounding box center [127, 126] width 31 height 10
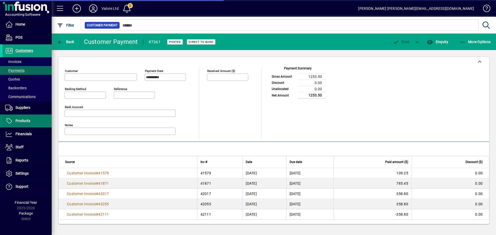
type input "**********"
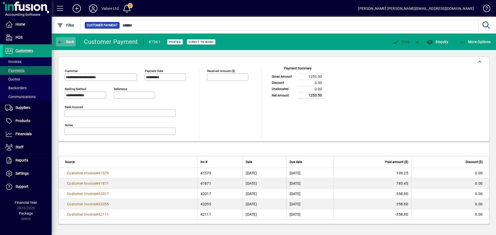
click at [67, 41] on span "Back" at bounding box center [65, 42] width 17 height 4
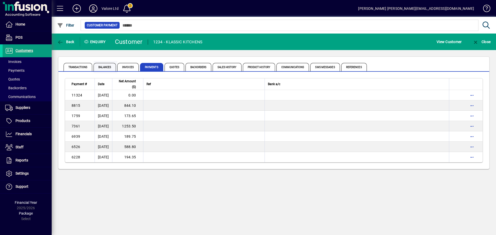
click at [101, 65] on span "Balances" at bounding box center [104, 67] width 22 height 8
